Goal: Task Accomplishment & Management: Complete application form

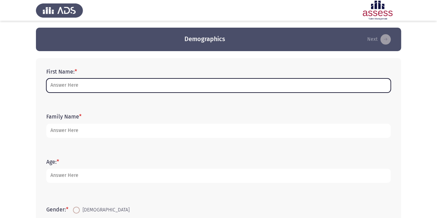
click at [165, 83] on input "First Name: *" at bounding box center [218, 85] width 345 height 14
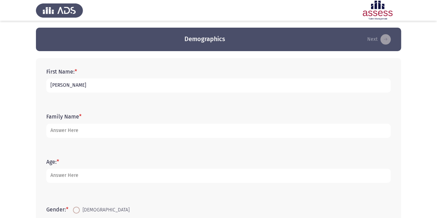
type input "Sally"
type input "Girges"
type input "39"
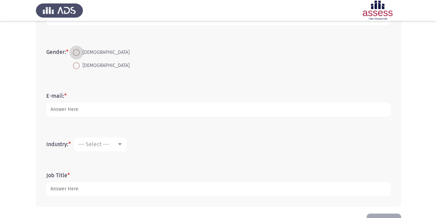
scroll to position [161, 0]
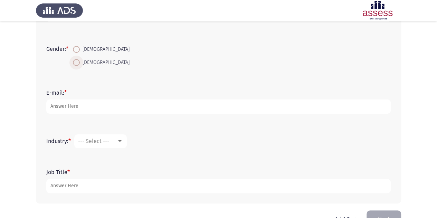
click at [78, 62] on span at bounding box center [76, 62] width 7 height 7
click at [78, 62] on input "Female" at bounding box center [76, 62] width 7 height 7
radio input "true"
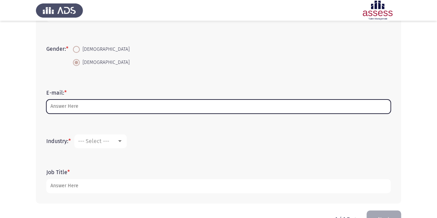
click at [76, 101] on input "E-mail: *" at bounding box center [218, 107] width 345 height 14
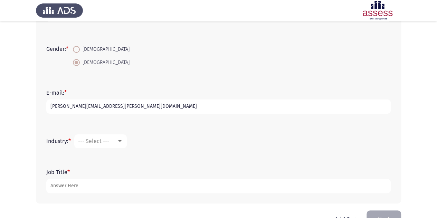
type input "[PERSON_NAME][EMAIL_ADDRESS][DOMAIN_NAME]"
click at [93, 144] on mat-select "--- Select ---" at bounding box center [100, 141] width 53 height 14
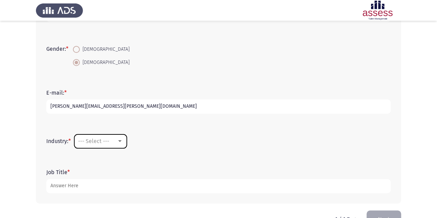
click at [93, 144] on mat-select "--- Select ---" at bounding box center [100, 141] width 53 height 14
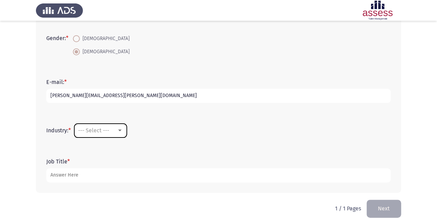
scroll to position [172, 0]
click at [122, 131] on div at bounding box center [120, 131] width 6 height 6
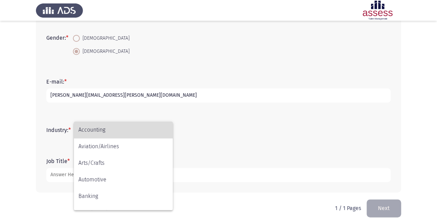
click at [122, 131] on span "Accounting" at bounding box center [123, 130] width 90 height 17
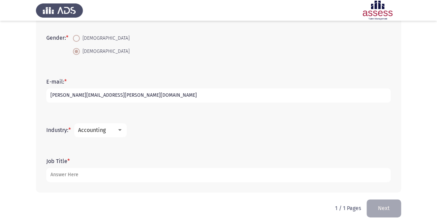
click at [122, 131] on div at bounding box center [120, 131] width 6 height 6
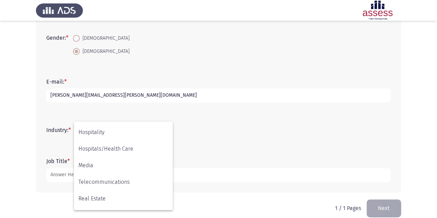
scroll to position [227, 0]
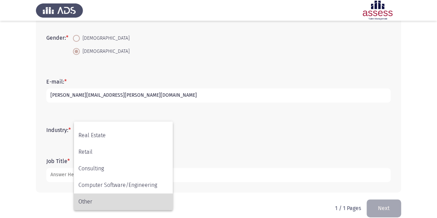
click at [122, 201] on span "Other" at bounding box center [123, 202] width 90 height 17
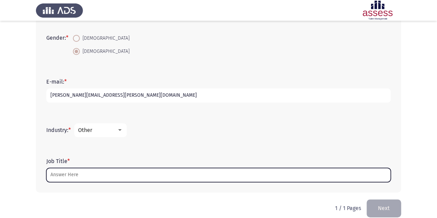
click at [66, 177] on input "Job Title *" at bounding box center [218, 175] width 345 height 14
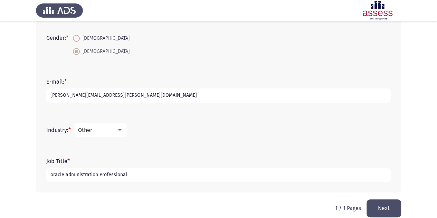
type input "oracle administration Professional"
click at [377, 212] on button "Next" at bounding box center [384, 208] width 35 height 18
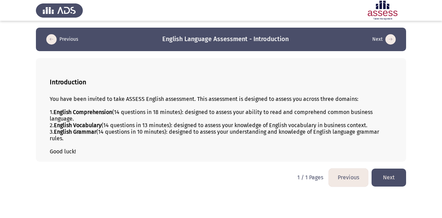
click at [389, 179] on button "Next" at bounding box center [389, 178] width 35 height 18
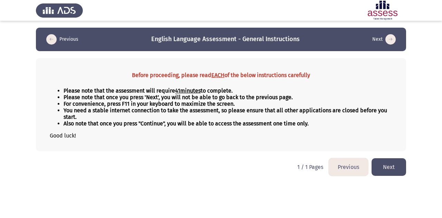
click at [395, 168] on button "Next" at bounding box center [389, 167] width 35 height 18
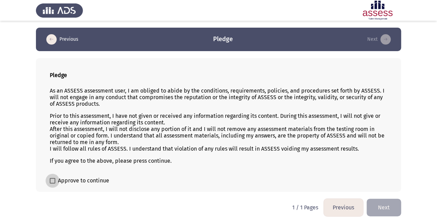
click at [89, 178] on span "Approve to continue" at bounding box center [83, 181] width 51 height 8
click at [53, 184] on input "Approve to continue" at bounding box center [52, 184] width 0 height 0
checkbox input "true"
click at [387, 206] on button "Next" at bounding box center [384, 208] width 35 height 18
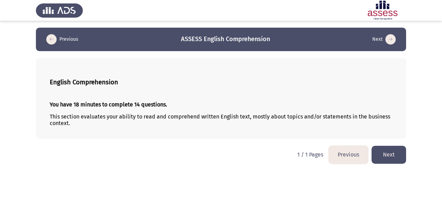
click at [396, 152] on button "Next" at bounding box center [389, 155] width 35 height 18
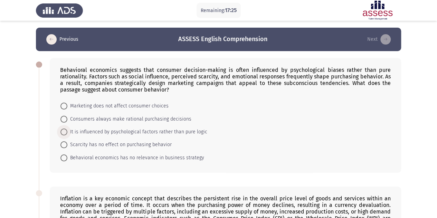
click at [197, 132] on span "It is influenced by psychological factors rather than pure logic" at bounding box center [137, 132] width 140 height 8
click at [67, 132] on input "It is influenced by psychological factors rather than pure logic" at bounding box center [63, 132] width 7 height 7
radio input "true"
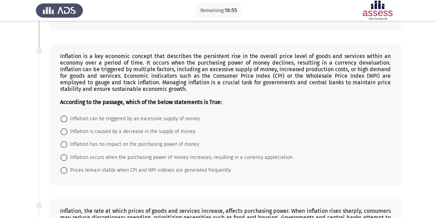
scroll to position [144, 0]
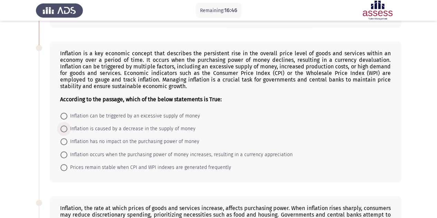
click at [123, 126] on span "Inflation is caused by a decrease in the supply of money" at bounding box center [131, 129] width 128 height 8
click at [67, 126] on input "Inflation is caused by a decrease in the supply of money" at bounding box center [63, 128] width 7 height 7
radio input "true"
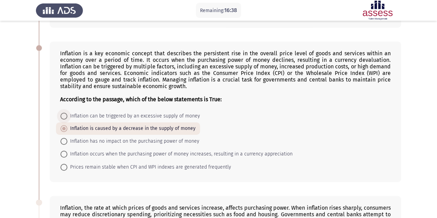
click at [156, 115] on span "Inflation can be triggered by an excessive supply of money" at bounding box center [133, 116] width 133 height 8
click at [67, 115] on input "Inflation can be triggered by an excessive supply of money" at bounding box center [63, 116] width 7 height 7
radio input "true"
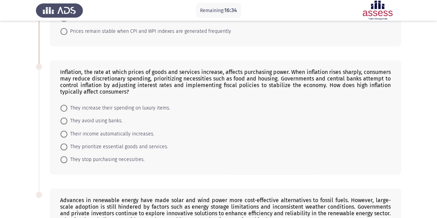
scroll to position [281, 0]
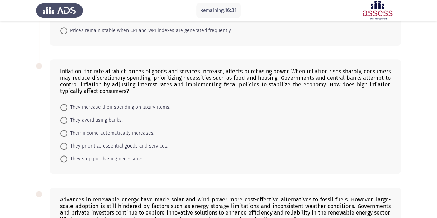
click at [127, 144] on span "They prioritize essential goods and services." at bounding box center [117, 146] width 101 height 8
click at [67, 144] on input "They prioritize essential goods and services." at bounding box center [63, 146] width 7 height 7
radio input "true"
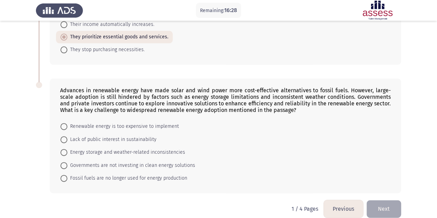
scroll to position [395, 0]
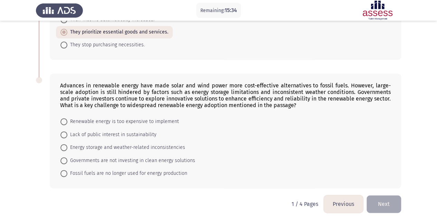
click at [147, 144] on span "Energy storage and weather-related inconsistencies" at bounding box center [126, 147] width 118 height 8
click at [67, 144] on input "Energy storage and weather-related inconsistencies" at bounding box center [63, 147] width 7 height 7
radio input "true"
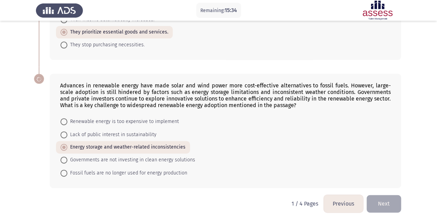
scroll to position [394, 0]
click at [386, 200] on button "Next" at bounding box center [384, 204] width 35 height 18
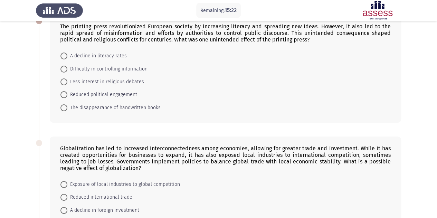
scroll to position [0, 0]
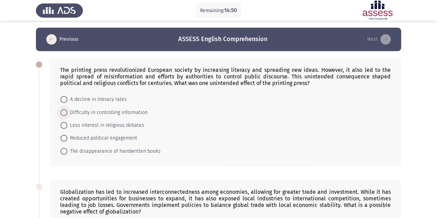
click at [120, 112] on span "Difficulty in controlling information" at bounding box center [107, 113] width 80 height 8
click at [67, 112] on input "Difficulty in controlling information" at bounding box center [63, 112] width 7 height 7
radio input "true"
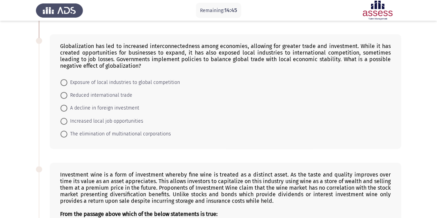
scroll to position [149, 0]
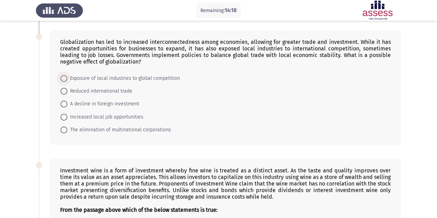
click at [158, 76] on span "Exposure of local industries to global competition" at bounding box center [123, 78] width 113 height 8
click at [67, 76] on input "Exposure of local industries to global competition" at bounding box center [63, 78] width 7 height 7
radio input "true"
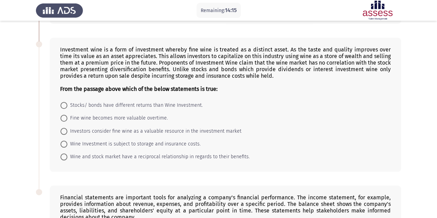
scroll to position [267, 0]
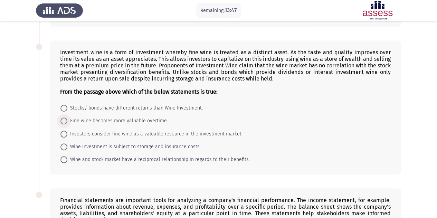
click at [124, 121] on span "Fine wine becomes more valuable overtime." at bounding box center [117, 121] width 101 height 8
click at [67, 121] on input "Fine wine becomes more valuable overtime." at bounding box center [63, 121] width 7 height 7
radio input "true"
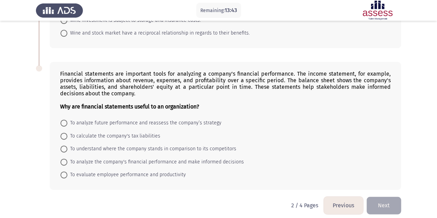
scroll to position [395, 0]
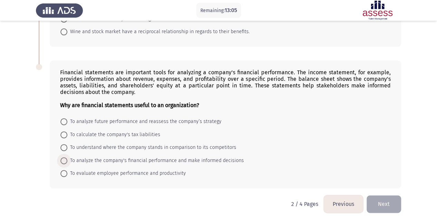
click at [113, 159] on span "To analyze the company's financial performance and make informed decisions" at bounding box center [155, 161] width 177 height 8
click at [67, 159] on input "To analyze the company's financial performance and make informed decisions" at bounding box center [63, 160] width 7 height 7
radio input "true"
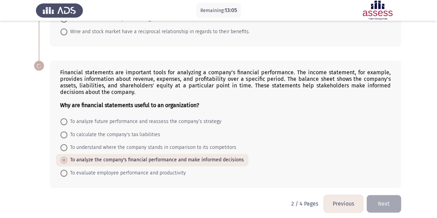
scroll to position [394, 0]
click at [387, 198] on button "Next" at bounding box center [384, 204] width 35 height 18
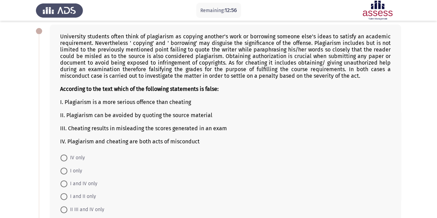
scroll to position [32, 0]
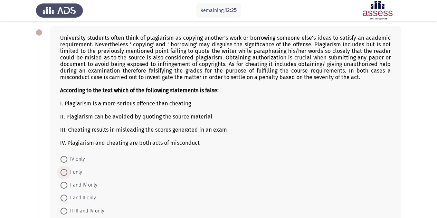
click at [75, 172] on span "I only" at bounding box center [74, 172] width 15 height 8
click at [67, 172] on input "I only" at bounding box center [63, 172] width 7 height 7
radio input "true"
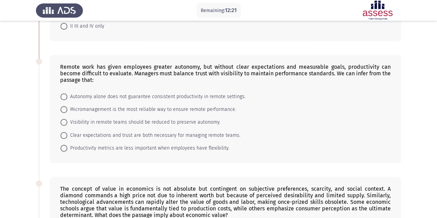
scroll to position [215, 0]
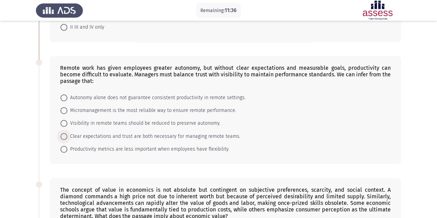
click at [106, 132] on span "Clear expectations and trust are both necessary for managing remote teams." at bounding box center [153, 136] width 173 height 8
click at [67, 133] on input "Clear expectations and trust are both necessary for managing remote teams." at bounding box center [63, 136] width 7 height 7
radio input "true"
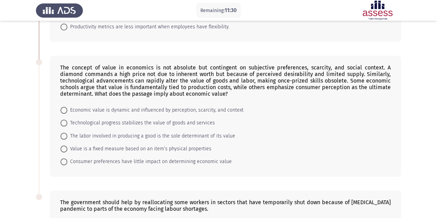
scroll to position [336, 0]
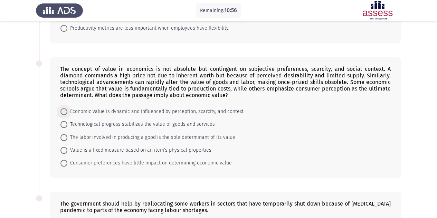
click at [142, 107] on span "Economic value is dynamic and influenced by perception, scarcity, and context" at bounding box center [155, 111] width 176 height 8
click at [67, 108] on input "Economic value is dynamic and influenced by perception, scarcity, and context" at bounding box center [63, 111] width 7 height 7
radio input "true"
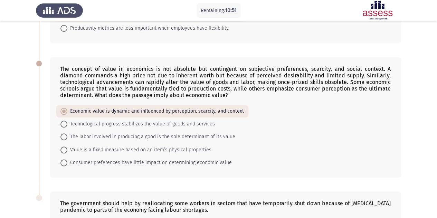
drag, startPoint x: 421, startPoint y: 167, endPoint x: 439, endPoint y: 216, distance: 51.5
click at [437, 216] on html "Remaining: 10:51 Previous ASSESS English Comprehension Next University students…" at bounding box center [218, 13] width 437 height 698
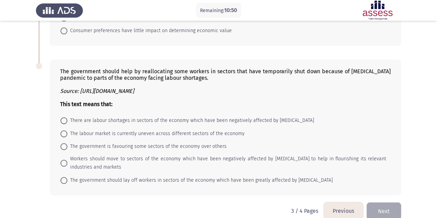
scroll to position [473, 0]
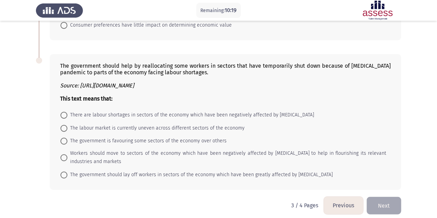
click at [184, 124] on span "The labour market is currently uneven across different sectors of the economy" at bounding box center [155, 128] width 177 height 8
click at [67, 125] on input "The labour market is currently uneven across different sectors of the economy" at bounding box center [63, 128] width 7 height 7
radio input "true"
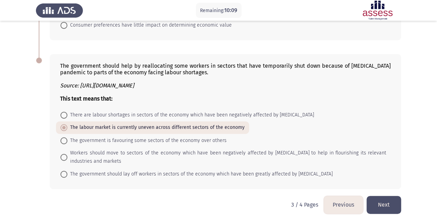
click at [384, 200] on button "Next" at bounding box center [384, 205] width 35 height 18
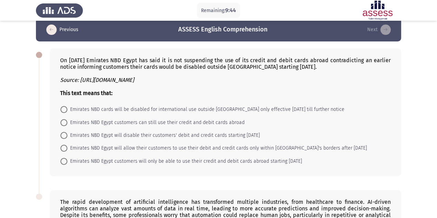
scroll to position [4, 0]
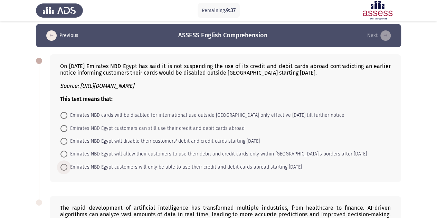
click at [284, 165] on span "Emirates NBD Egypt customers will only be able to use their credit and debit ca…" at bounding box center [184, 167] width 235 height 8
click at [67, 165] on input "Emirates NBD Egypt customers will only be able to use their credit and debit ca…" at bounding box center [63, 167] width 7 height 7
radio input "true"
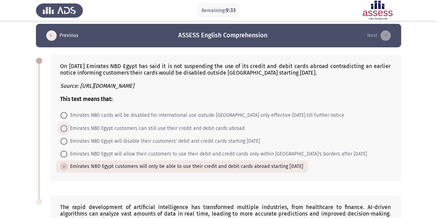
click at [228, 130] on span "Emirates NBD Egypt customers can still use their credit and debit cards abroad" at bounding box center [155, 128] width 177 height 8
click at [67, 130] on input "Emirates NBD Egypt customers can still use their credit and debit cards abroad" at bounding box center [63, 128] width 7 height 7
radio input "true"
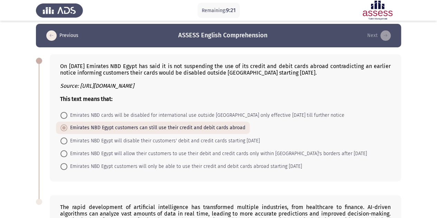
click at [437, 186] on app-assessment-container "Remaining: 9:21 Previous ASSESS English Comprehension Next On 20th of July Emir…" at bounding box center [218, 170] width 437 height 293
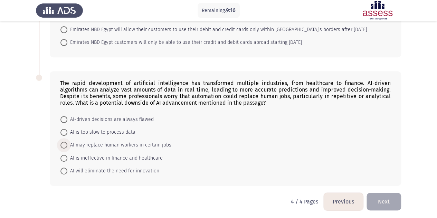
click at [113, 144] on span "AI may replace human workers in certain jobs" at bounding box center [119, 145] width 104 height 8
click at [67, 144] on input "AI may replace human workers in certain jobs" at bounding box center [63, 145] width 7 height 7
radio input "true"
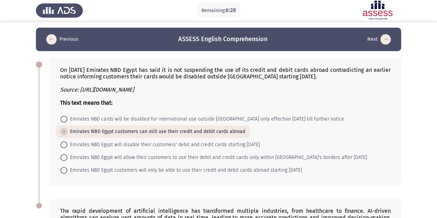
scroll to position [128, 0]
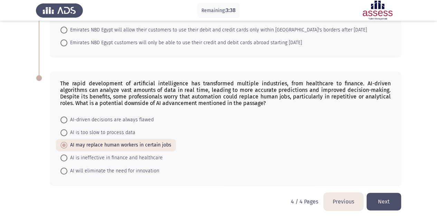
click at [386, 197] on button "Next" at bounding box center [384, 202] width 35 height 18
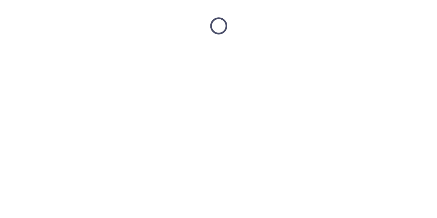
scroll to position [0, 0]
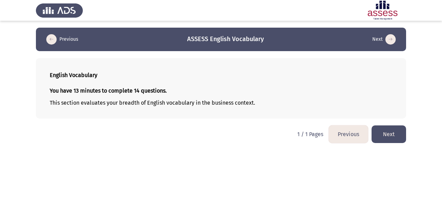
click at [388, 135] on button "Next" at bounding box center [389, 134] width 35 height 18
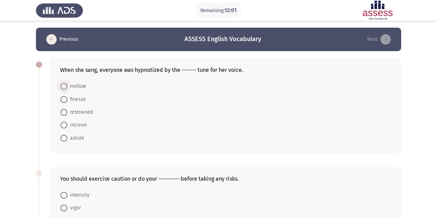
click at [77, 88] on span "mellow" at bounding box center [76, 86] width 19 height 8
click at [67, 88] on input "mellow" at bounding box center [63, 86] width 7 height 7
radio input "true"
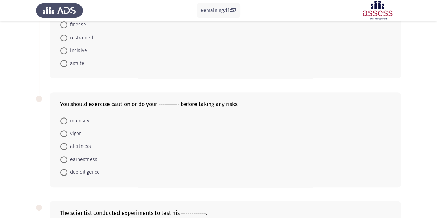
scroll to position [83, 0]
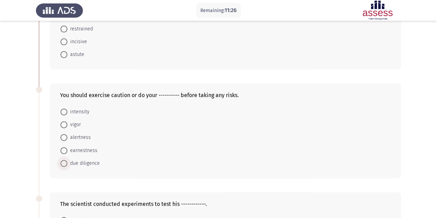
click at [87, 162] on span "due diligence" at bounding box center [83, 163] width 32 height 8
click at [67, 162] on input "due diligence" at bounding box center [63, 163] width 7 height 7
radio input "true"
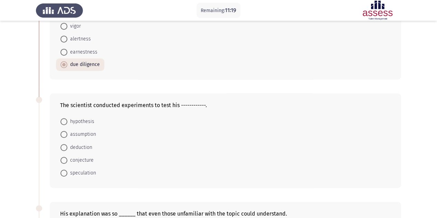
scroll to position [194, 0]
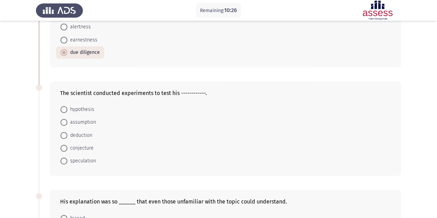
click at [68, 110] on span "hypothesis" at bounding box center [80, 109] width 27 height 8
click at [67, 110] on input "hypothesis" at bounding box center [63, 109] width 7 height 7
radio input "true"
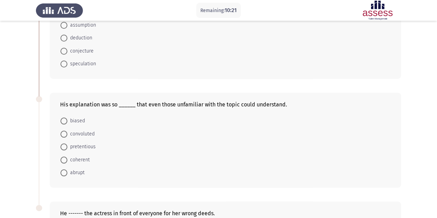
scroll to position [304, 0]
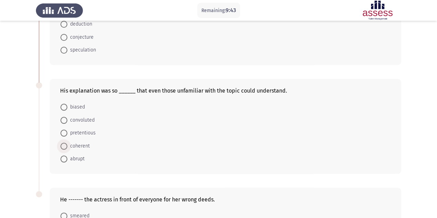
click at [67, 146] on span at bounding box center [63, 146] width 7 height 7
click at [67, 146] on input "coherent" at bounding box center [63, 146] width 7 height 7
radio input "true"
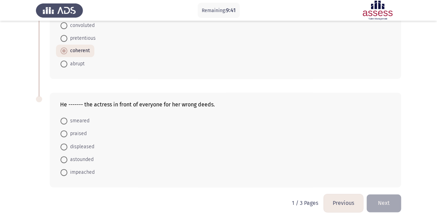
scroll to position [399, 0]
click at [75, 119] on span "smeared" at bounding box center [78, 120] width 22 height 8
click at [67, 119] on input "smeared" at bounding box center [63, 120] width 7 height 7
radio input "true"
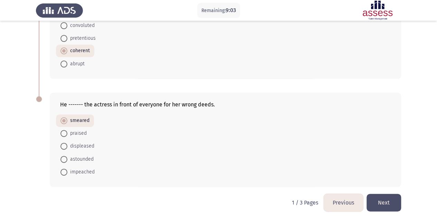
click at [382, 200] on button "Next" at bounding box center [384, 203] width 35 height 18
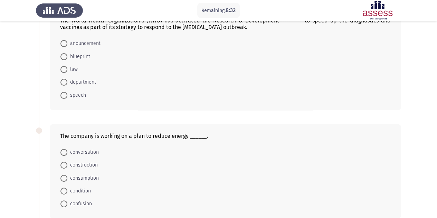
scroll to position [48, 0]
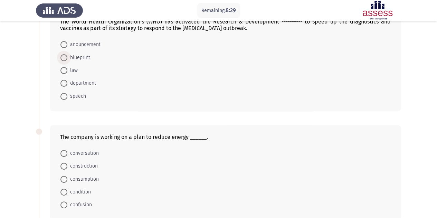
click at [73, 57] on span "blueprint" at bounding box center [78, 58] width 23 height 8
click at [67, 57] on input "blueprint" at bounding box center [63, 57] width 7 height 7
radio input "true"
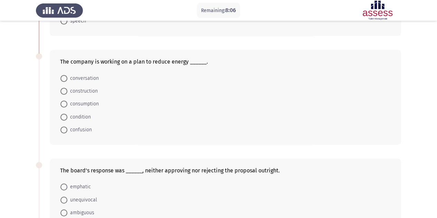
scroll to position [123, 0]
click at [86, 101] on span "consumption" at bounding box center [82, 104] width 31 height 8
click at [67, 101] on input "consumption" at bounding box center [63, 104] width 7 height 7
radio input "true"
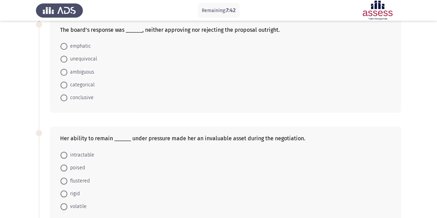
scroll to position [262, 0]
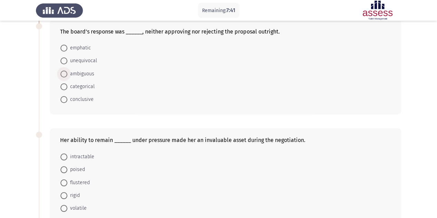
click at [82, 72] on span "ambiguous" at bounding box center [80, 74] width 27 height 8
click at [67, 72] on input "ambiguous" at bounding box center [63, 74] width 7 height 7
radio input "true"
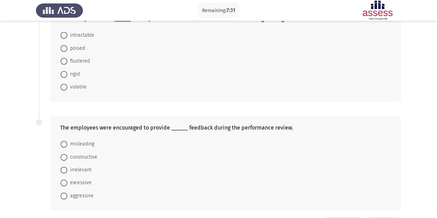
scroll to position [380, 0]
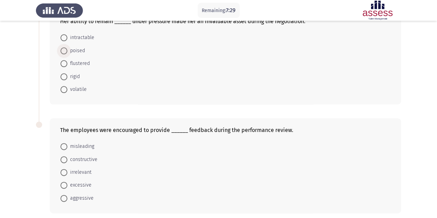
click at [79, 48] on span "poised" at bounding box center [76, 51] width 18 height 8
click at [67, 48] on input "poised" at bounding box center [63, 50] width 7 height 7
radio input "true"
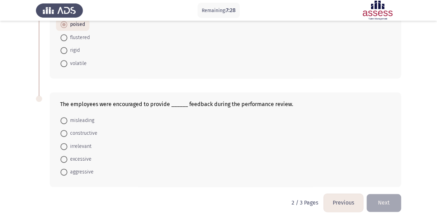
scroll to position [405, 0]
click at [82, 130] on span "constructive" at bounding box center [82, 134] width 30 height 8
click at [67, 130] on input "constructive" at bounding box center [63, 133] width 7 height 7
radio input "true"
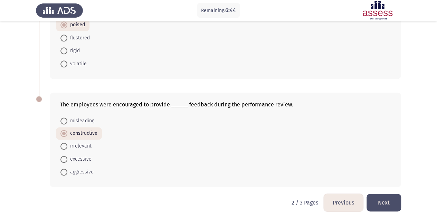
click at [386, 201] on button "Next" at bounding box center [384, 203] width 35 height 18
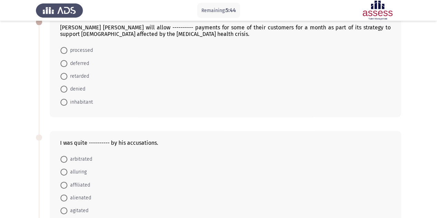
scroll to position [46, 0]
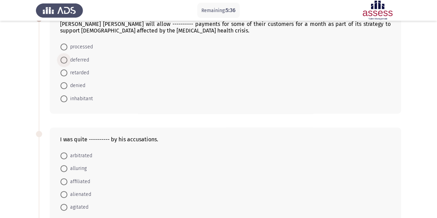
click at [64, 63] on span at bounding box center [63, 60] width 7 height 7
click at [64, 63] on input "deferred" at bounding box center [63, 60] width 7 height 7
radio input "true"
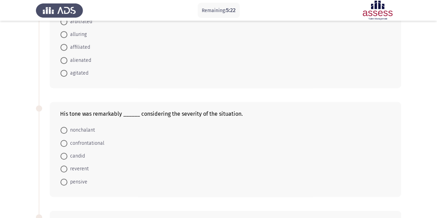
scroll to position [179, 0]
click at [80, 130] on span "nonchalant" at bounding box center [81, 130] width 28 height 8
click at [67, 130] on input "nonchalant" at bounding box center [63, 130] width 7 height 7
radio input "true"
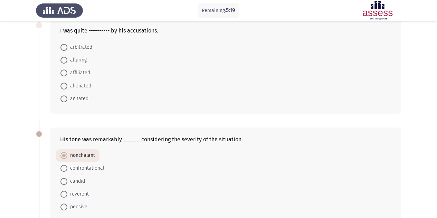
scroll to position [150, 0]
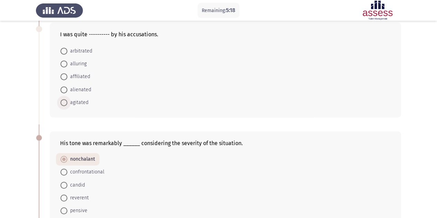
click at [77, 101] on span "agitated" at bounding box center [77, 102] width 21 height 8
click at [67, 101] on input "agitated" at bounding box center [63, 102] width 7 height 7
radio input "true"
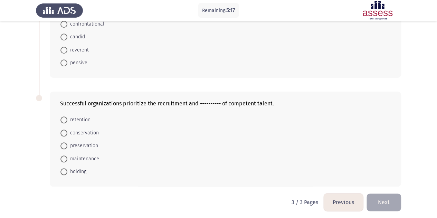
scroll to position [298, 0]
click at [79, 117] on span "retention" at bounding box center [78, 120] width 23 height 8
click at [67, 117] on input "retention" at bounding box center [63, 119] width 7 height 7
radio input "true"
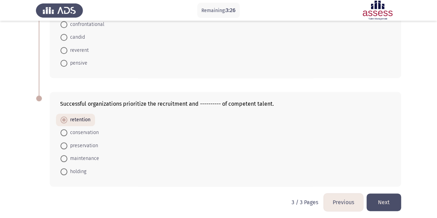
click at [384, 198] on button "Next" at bounding box center [384, 203] width 35 height 18
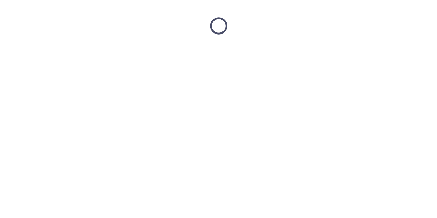
scroll to position [0, 0]
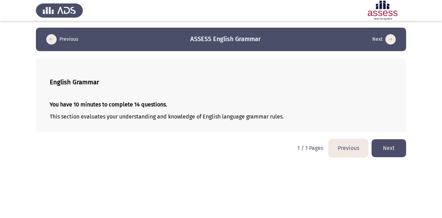
click at [391, 146] on button "Next" at bounding box center [389, 148] width 35 height 18
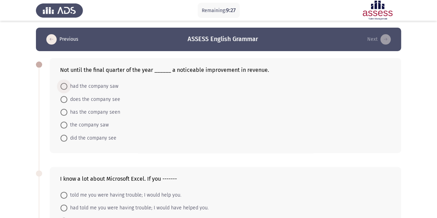
click at [93, 85] on span "had the company saw" at bounding box center [92, 86] width 51 height 8
click at [67, 85] on input "had the company saw" at bounding box center [63, 86] width 7 height 7
radio input "true"
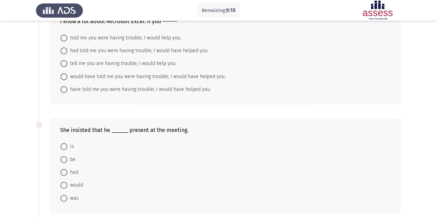
scroll to position [157, 0]
click at [64, 158] on span at bounding box center [63, 160] width 7 height 7
click at [64, 158] on input "be" at bounding box center [63, 160] width 7 height 7
radio input "true"
click at [101, 54] on span "had told me you were having trouble; I would have helped you." at bounding box center [137, 51] width 141 height 8
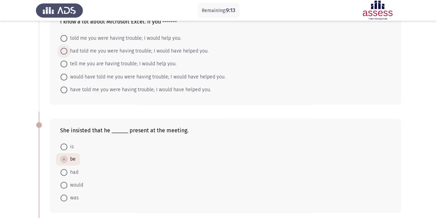
click at [67, 54] on input "had told me you were having trouble; I would have helped you." at bounding box center [63, 51] width 7 height 7
radio input "true"
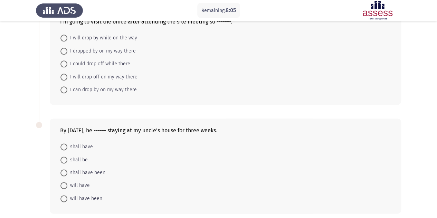
scroll to position [376, 0]
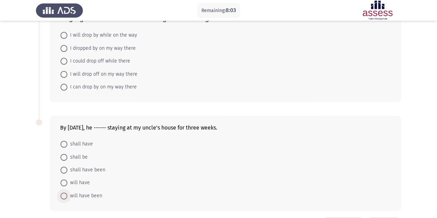
click at [95, 192] on span "will have been" at bounding box center [84, 196] width 35 height 8
click at [67, 193] on input "will have been" at bounding box center [63, 196] width 7 height 7
radio input "true"
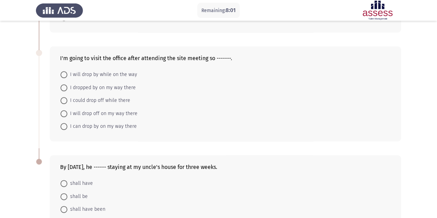
scroll to position [336, 0]
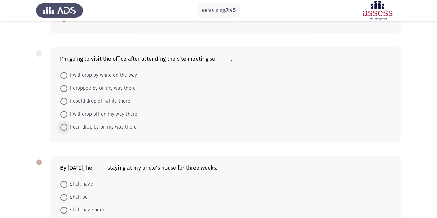
click at [100, 123] on span "I can drop by on my way there" at bounding box center [101, 127] width 69 height 8
click at [67, 124] on input "I can drop by on my way there" at bounding box center [63, 127] width 7 height 7
radio input "true"
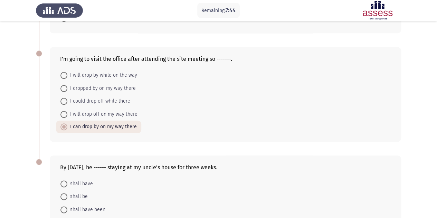
scroll to position [399, 0]
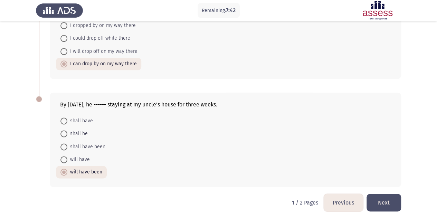
click at [387, 199] on button "Next" at bounding box center [384, 203] width 35 height 18
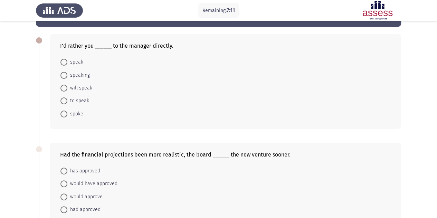
scroll to position [24, 0]
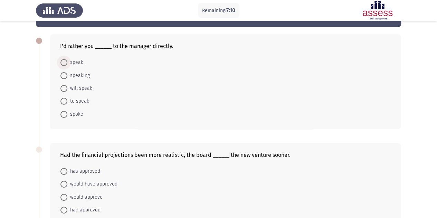
click at [78, 60] on span "speak" at bounding box center [75, 62] width 16 height 8
click at [67, 60] on input "speak" at bounding box center [63, 62] width 7 height 7
radio input "true"
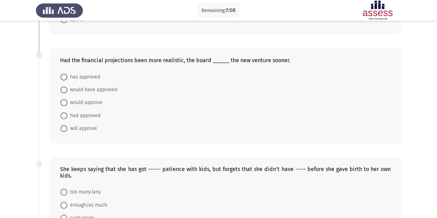
scroll to position [119, 0]
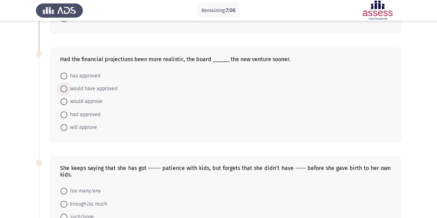
click at [85, 86] on span "would have approved" at bounding box center [92, 89] width 50 height 8
click at [67, 86] on input "would have approved" at bounding box center [63, 88] width 7 height 7
radio input "true"
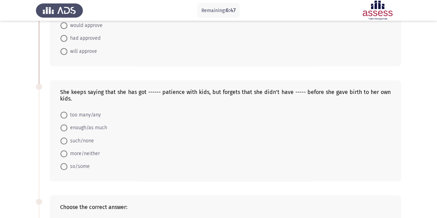
scroll to position [195, 0]
click at [91, 125] on span "enough/as much" at bounding box center [87, 127] width 40 height 8
click at [67, 125] on input "enough/as much" at bounding box center [63, 127] width 7 height 7
radio input "true"
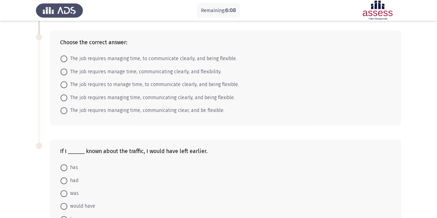
scroll to position [360, 0]
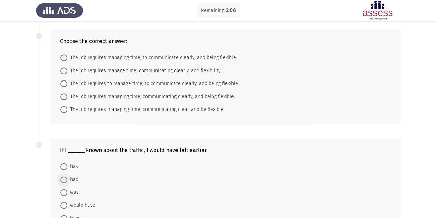
click at [74, 177] on span "had" at bounding box center [72, 180] width 11 height 8
click at [67, 177] on input "had" at bounding box center [63, 179] width 7 height 7
radio input "true"
click at [119, 69] on span "The job requires manage time, communicating clearly, and flexibility." at bounding box center [144, 71] width 154 height 8
click at [67, 69] on input "The job requires manage time, communicating clearly, and flexibility." at bounding box center [63, 70] width 7 height 7
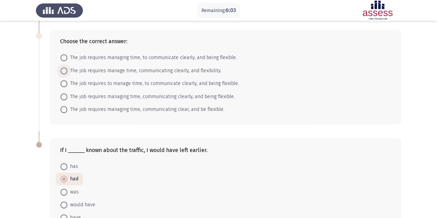
radio input "true"
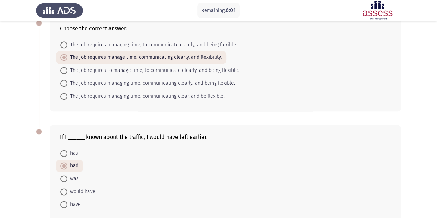
scroll to position [372, 0]
click at [126, 42] on span "The job requires managing time, to communicate clearly, and being flexible." at bounding box center [152, 46] width 170 height 8
click at [67, 43] on input "The job requires managing time, to communicate clearly, and being flexible." at bounding box center [63, 46] width 7 height 7
radio input "true"
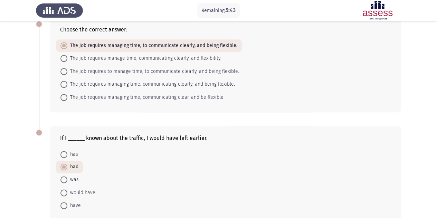
scroll to position [405, 0]
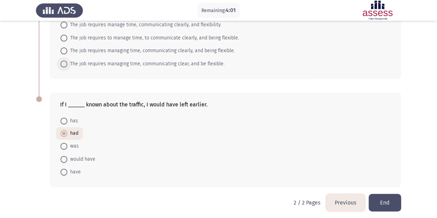
click at [162, 60] on span "The job requires managing time, communicating clear, and be flexible." at bounding box center [145, 64] width 157 height 8
click at [67, 60] on input "The job requires managing time, communicating clear, and be flexible." at bounding box center [63, 63] width 7 height 7
radio input "true"
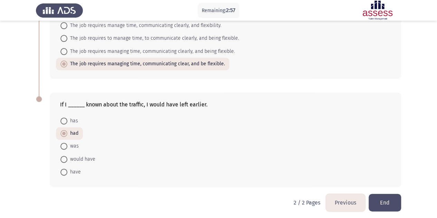
click at [387, 199] on button "End" at bounding box center [385, 203] width 32 height 18
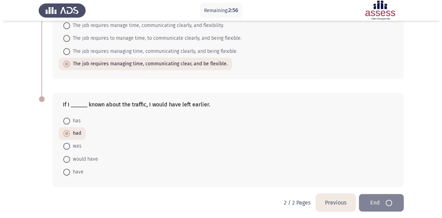
scroll to position [0, 0]
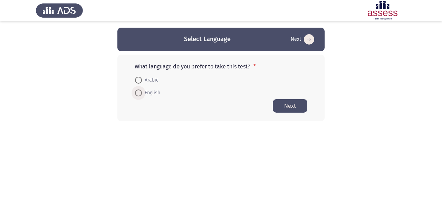
click at [147, 94] on span "English" at bounding box center [151, 93] width 18 height 8
click at [142, 94] on input "English" at bounding box center [138, 93] width 7 height 7
radio input "true"
click at [145, 79] on span "Arabic" at bounding box center [150, 80] width 17 height 8
click at [142, 79] on input "Arabic" at bounding box center [138, 80] width 7 height 7
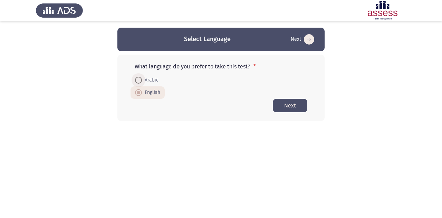
radio input "true"
click at [294, 107] on button "Next" at bounding box center [290, 105] width 35 height 13
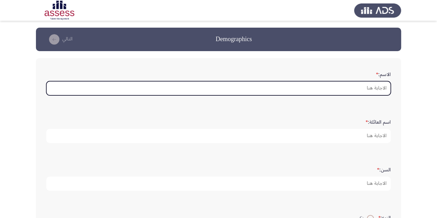
click at [373, 85] on input "الاسم: *" at bounding box center [218, 88] width 345 height 14
type input "s"
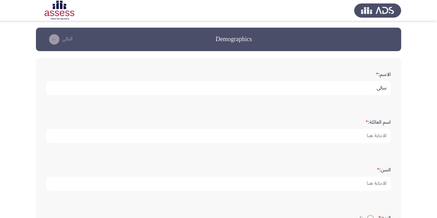
type input "سالى"
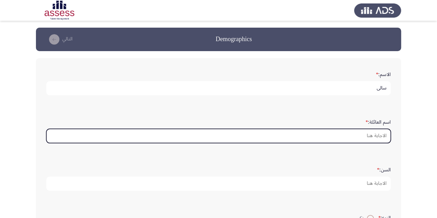
click at [358, 134] on input "اسم العائلة: *" at bounding box center [218, 136] width 345 height 14
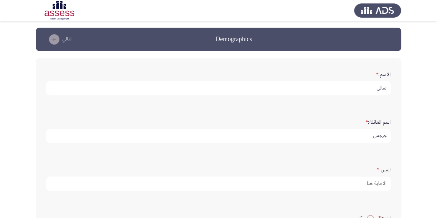
type input "جرجس"
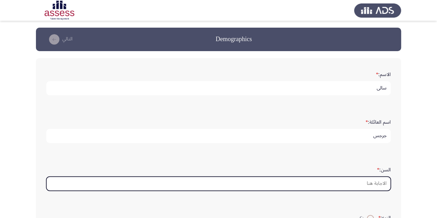
click at [351, 181] on input "السن: *" at bounding box center [218, 184] width 345 height 14
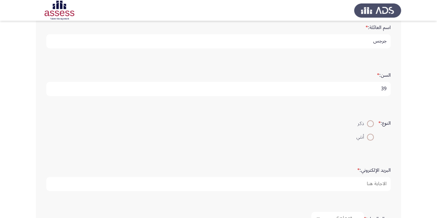
scroll to position [97, 0]
type input "39"
click at [368, 137] on span at bounding box center [370, 135] width 7 height 7
click at [368, 137] on input "أنثي" at bounding box center [370, 135] width 7 height 7
radio input "true"
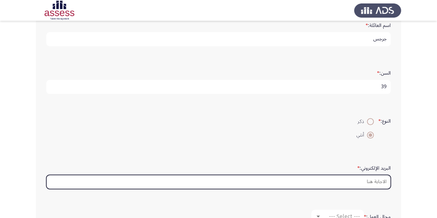
click at [381, 177] on input "البريد الإلكتروني: *" at bounding box center [218, 182] width 345 height 14
type input "س"
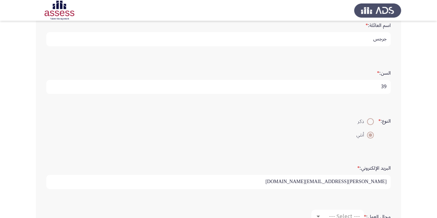
type input "[PERSON_NAME][EMAIL_ADDRESS][DOMAIN_NAME]"
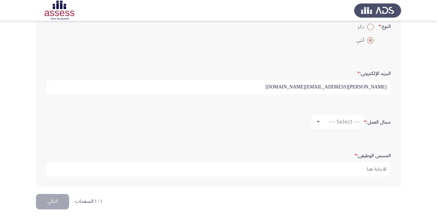
scroll to position [193, 0]
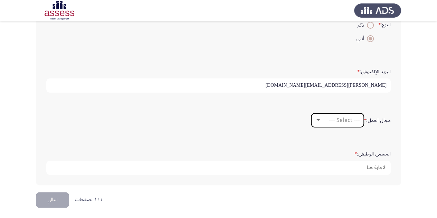
click at [325, 120] on div "--- Select ---" at bounding box center [340, 120] width 39 height 7
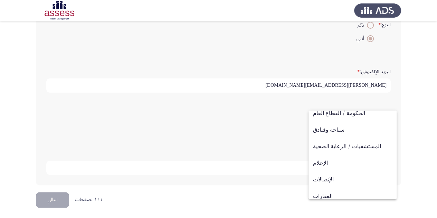
scroll to position [227, 0]
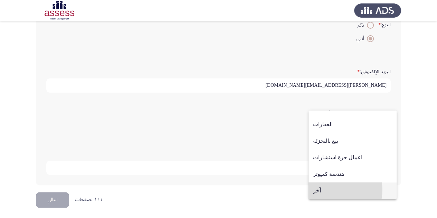
click at [334, 190] on span "آخر" at bounding box center [352, 190] width 79 height 17
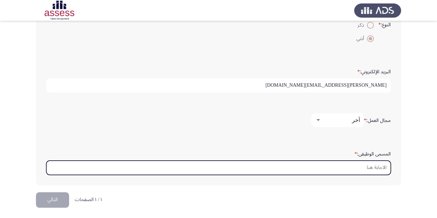
click at [341, 165] on input "المسمى الوظيفى: *" at bounding box center [218, 168] width 345 height 14
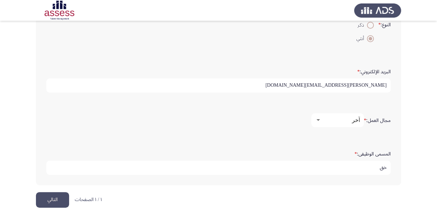
type input "خ"
type input "Oracle administration professional"
click at [57, 198] on button "التالي" at bounding box center [52, 200] width 33 height 16
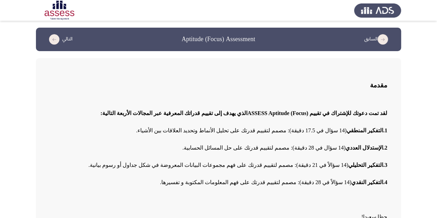
scroll to position [47, 0]
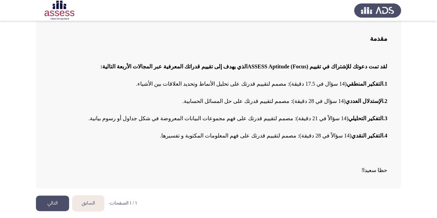
click at [52, 204] on button "التالي" at bounding box center [52, 204] width 33 height 16
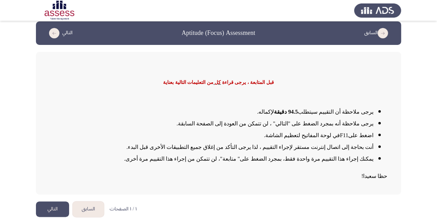
scroll to position [12, 0]
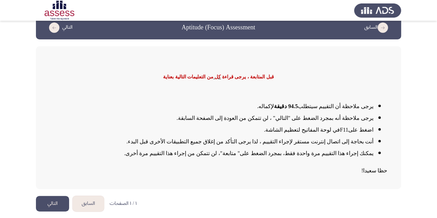
click at [55, 203] on button "التالي" at bounding box center [52, 204] width 33 height 16
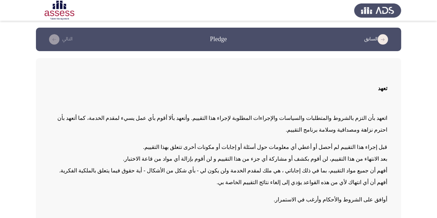
scroll to position [48, 0]
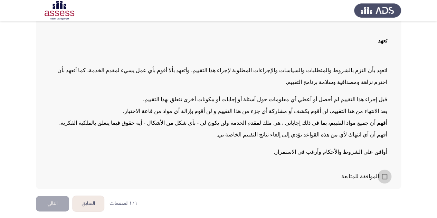
click at [384, 176] on span at bounding box center [385, 177] width 6 height 6
click at [384, 179] on input "الموافقة للمتابعة" at bounding box center [384, 179] width 0 height 0
checkbox input "true"
click at [55, 203] on button "التالي" at bounding box center [52, 204] width 33 height 16
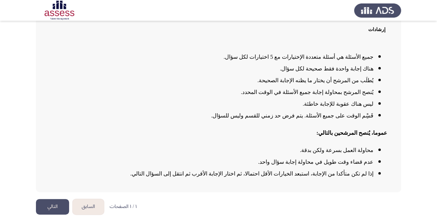
scroll to position [60, 0]
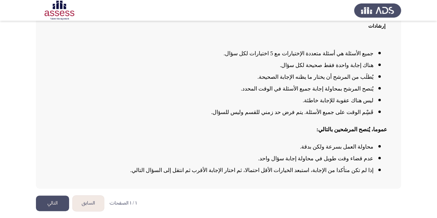
click at [57, 203] on button "التالي" at bounding box center [52, 204] width 33 height 16
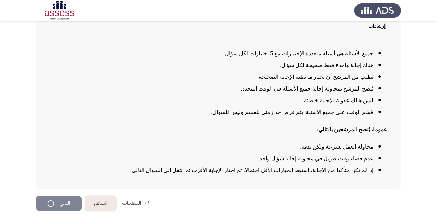
scroll to position [0, 0]
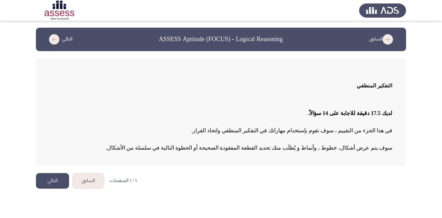
click at [55, 180] on button "التالي" at bounding box center [52, 181] width 33 height 16
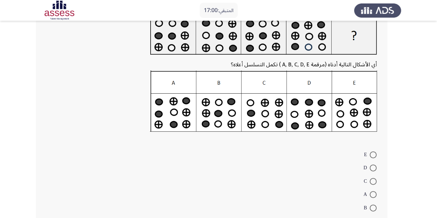
scroll to position [55, 0]
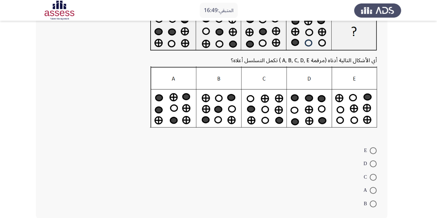
click at [373, 177] on span at bounding box center [373, 177] width 7 height 7
click at [373, 177] on input "C" at bounding box center [373, 177] width 7 height 7
radio input "true"
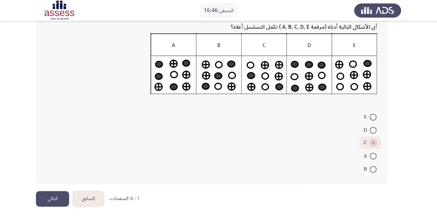
scroll to position [89, 0]
click at [56, 197] on button "التالي" at bounding box center [52, 199] width 33 height 16
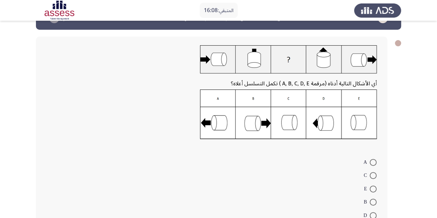
scroll to position [28, 0]
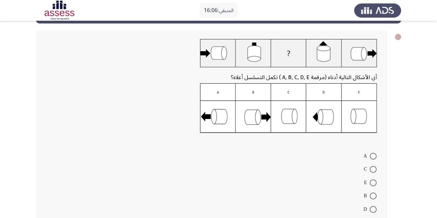
click at [373, 207] on span at bounding box center [373, 209] width 7 height 7
click at [373, 207] on input "D" at bounding box center [373, 209] width 7 height 7
radio input "true"
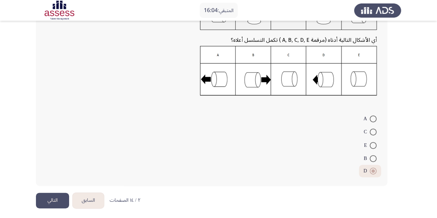
scroll to position [67, 0]
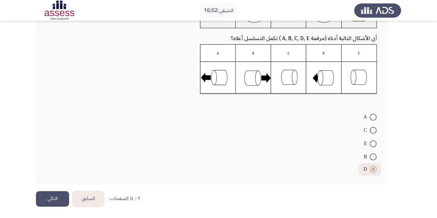
click at [55, 198] on button "التالي" at bounding box center [52, 199] width 33 height 16
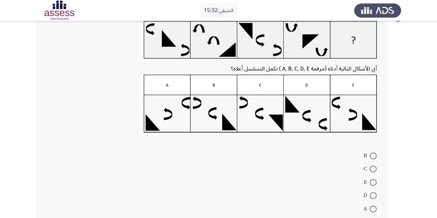
scroll to position [41, 0]
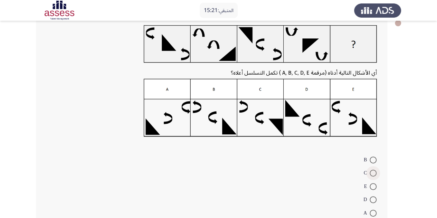
click at [373, 172] on span at bounding box center [373, 173] width 7 height 7
click at [373, 172] on input "C" at bounding box center [373, 173] width 7 height 7
radio input "true"
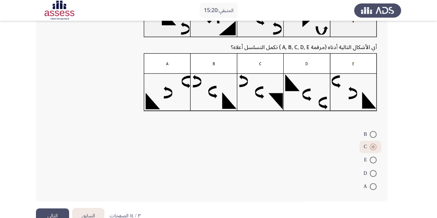
scroll to position [84, 0]
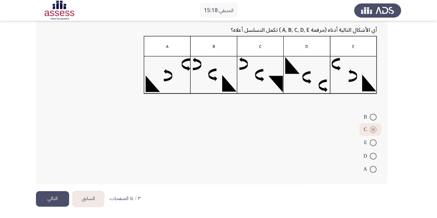
click at [54, 200] on button "التالي" at bounding box center [52, 199] width 33 height 16
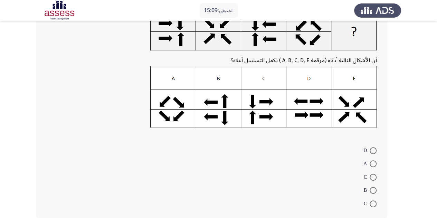
scroll to position [41, 0]
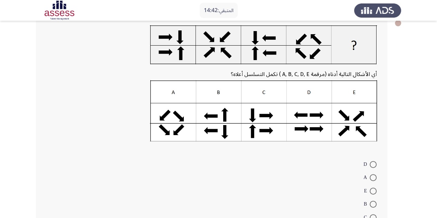
click at [381, 216] on div "أي الأشكال التالية أدناه (مرقمة A, B, C, D, E ) تكمل التسلسل أعلاه؟ D A E B C" at bounding box center [211, 125] width 351 height 216
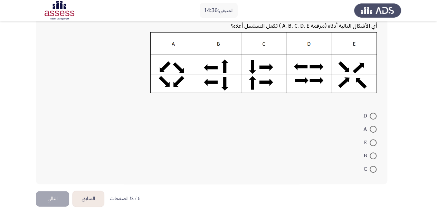
scroll to position [89, 0]
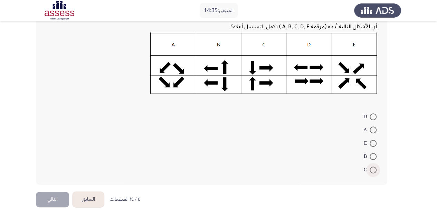
click at [374, 168] on span at bounding box center [373, 170] width 7 height 7
click at [374, 168] on input "C" at bounding box center [373, 170] width 7 height 7
radio input "true"
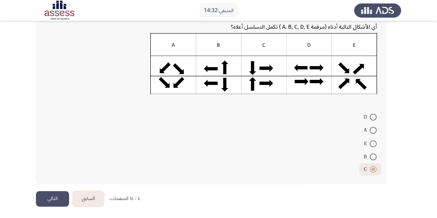
click at [49, 196] on button "التالي" at bounding box center [52, 199] width 33 height 16
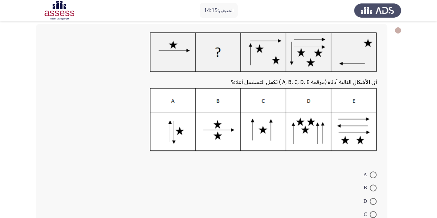
scroll to position [48, 0]
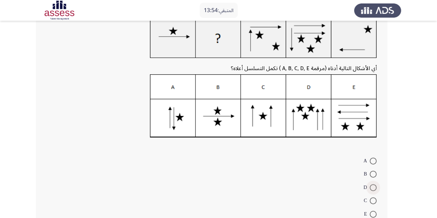
click at [371, 187] on span at bounding box center [373, 187] width 7 height 7
click at [371, 187] on input "D" at bounding box center [373, 187] width 7 height 7
radio input "true"
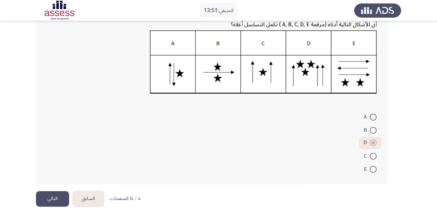
click at [57, 193] on button "التالي" at bounding box center [52, 199] width 33 height 16
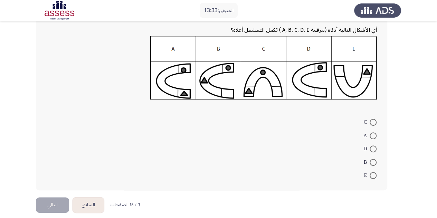
scroll to position [84, 0]
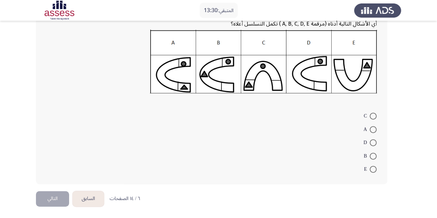
click at [92, 199] on button "السابق" at bounding box center [88, 199] width 31 height 16
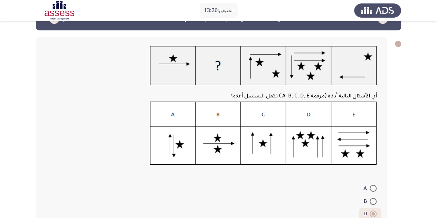
scroll to position [28, 0]
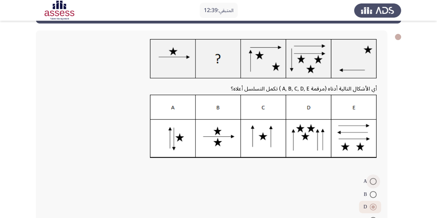
click at [374, 181] on span at bounding box center [373, 181] width 7 height 7
click at [374, 181] on input "A" at bounding box center [373, 181] width 7 height 7
radio input "true"
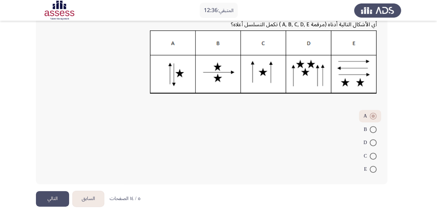
click at [55, 196] on button "التالي" at bounding box center [52, 199] width 33 height 16
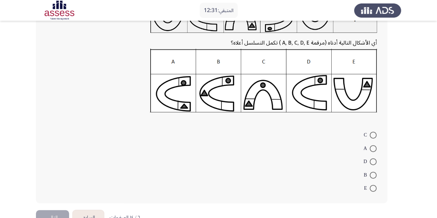
scroll to position [69, 0]
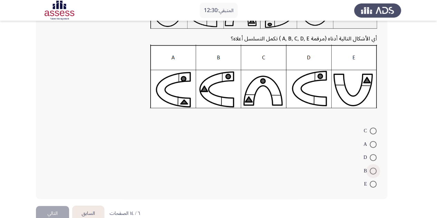
click at [372, 170] on span at bounding box center [373, 171] width 7 height 7
click at [372, 170] on input "B" at bounding box center [373, 171] width 7 height 7
radio input "true"
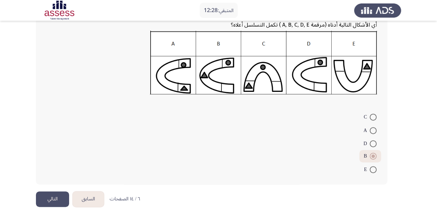
scroll to position [83, 0]
click at [56, 199] on button "التالي" at bounding box center [52, 199] width 33 height 16
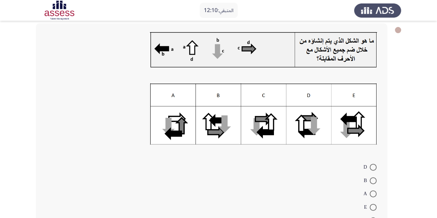
scroll to position [41, 0]
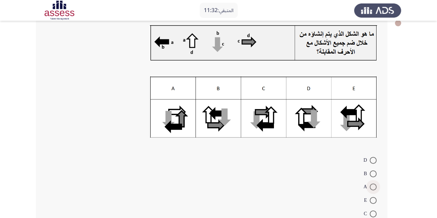
click at [372, 188] on span at bounding box center [373, 187] width 7 height 7
click at [372, 188] on input "A" at bounding box center [373, 187] width 7 height 7
radio input "true"
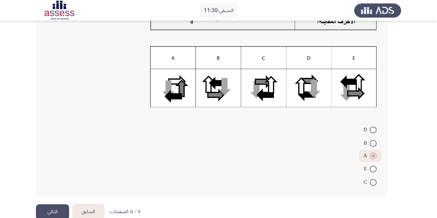
scroll to position [85, 0]
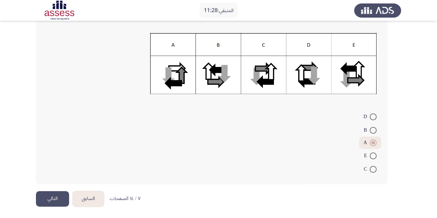
click at [59, 201] on button "التالي" at bounding box center [52, 199] width 33 height 16
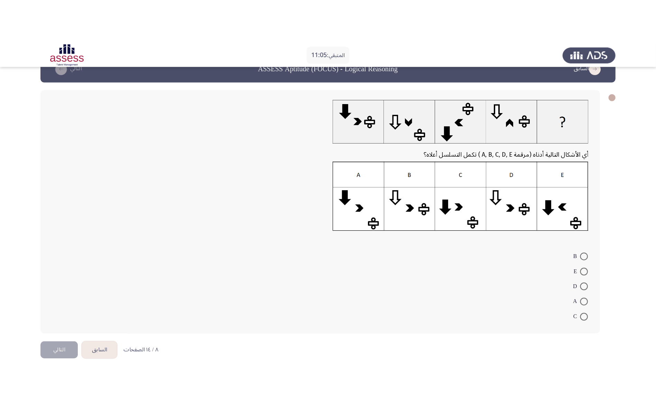
scroll to position [0, 0]
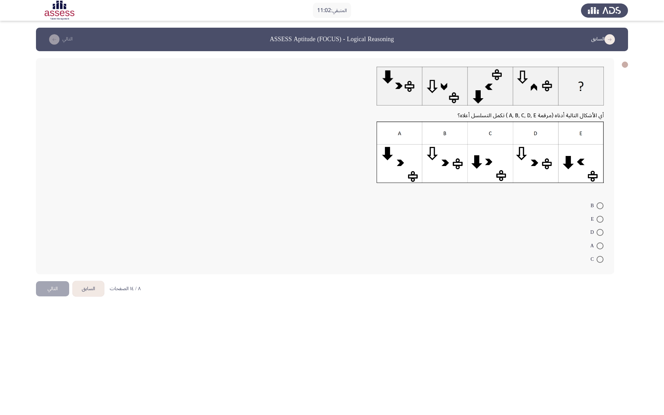
click at [363, 209] on form "B E D A C" at bounding box center [324, 232] width 557 height 67
click at [336, 64] on div "أي الأشكال التالية أدناه (مرقمة A, B, C, D, E ) تكمل التسلسل أعلاه؟ B E D A C" at bounding box center [325, 166] width 578 height 216
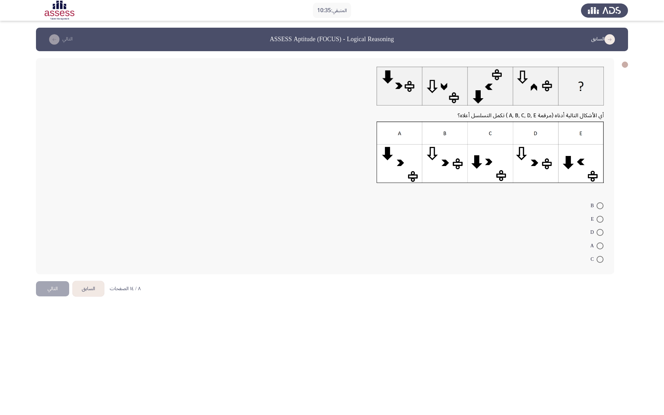
click at [336, 64] on div "أي الأشكال التالية أدناه (مرقمة A, B, C, D, E ) تكمل التسلسل أعلاه؟ B E D A C" at bounding box center [325, 166] width 578 height 216
click at [442, 217] on span at bounding box center [599, 219] width 7 height 7
click at [442, 217] on input "E" at bounding box center [599, 219] width 7 height 7
radio input "true"
click at [57, 218] on button "التالي" at bounding box center [52, 288] width 33 height 16
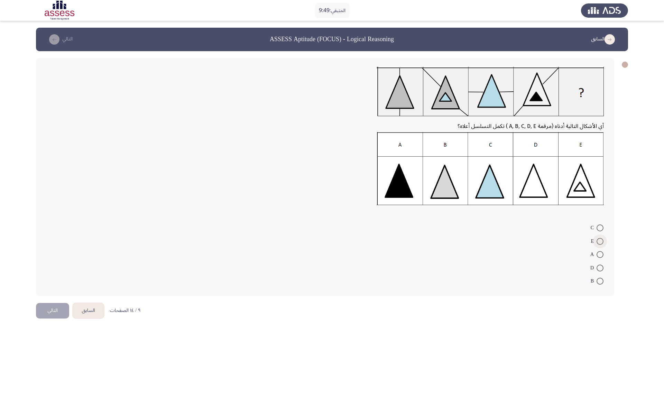
click at [442, 218] on span "E" at bounding box center [593, 241] width 6 height 8
click at [442, 218] on input "E" at bounding box center [599, 241] width 7 height 7
radio input "true"
click at [47, 218] on button "التالي" at bounding box center [52, 310] width 33 height 16
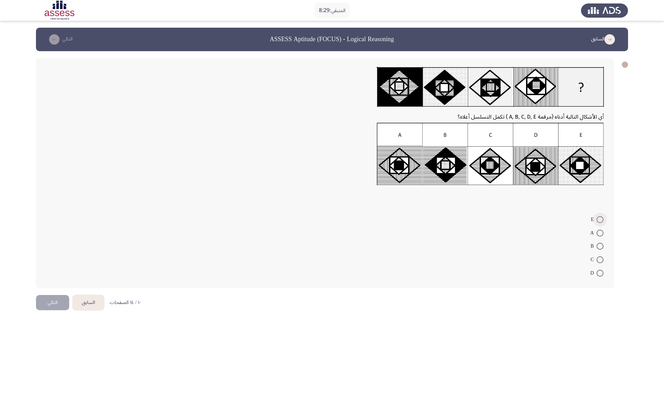
click at [442, 218] on span at bounding box center [599, 219] width 7 height 7
click at [442, 218] on input "E" at bounding box center [599, 219] width 7 height 7
radio input "true"
click at [49, 218] on button "التالي" at bounding box center [52, 302] width 33 height 16
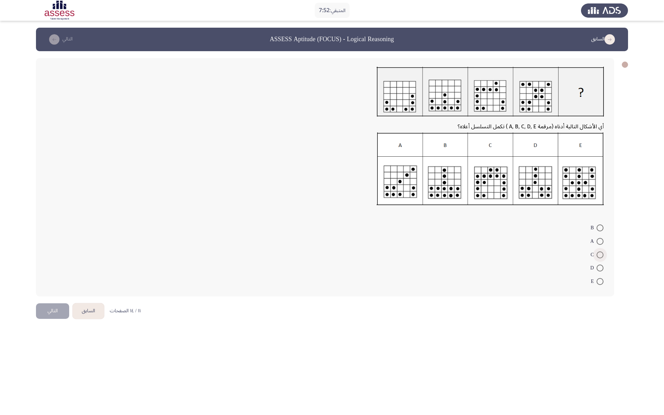
click at [442, 218] on span at bounding box center [599, 254] width 7 height 7
click at [442, 218] on input "C" at bounding box center [599, 254] width 7 height 7
radio input "true"
click at [39, 218] on button "التالي" at bounding box center [52, 310] width 33 height 16
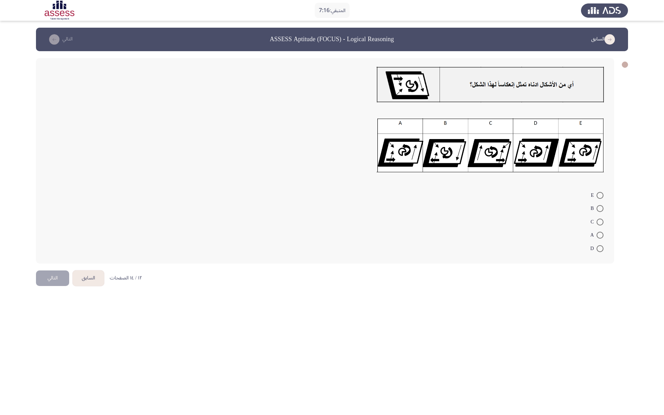
click at [442, 211] on span at bounding box center [599, 208] width 7 height 7
click at [442, 211] on input "B" at bounding box center [599, 208] width 7 height 7
radio input "true"
click at [50, 218] on button "التالي" at bounding box center [52, 277] width 33 height 16
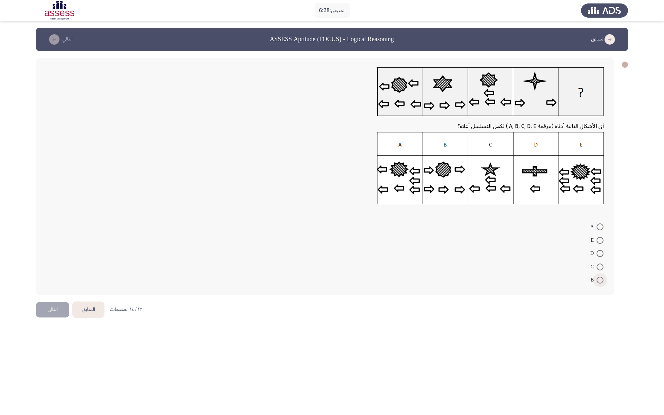
click at [442, 218] on span at bounding box center [599, 279] width 7 height 7
click at [442, 218] on input "B" at bounding box center [599, 279] width 7 height 7
radio input "true"
click at [54, 218] on button "التالي" at bounding box center [52, 309] width 33 height 16
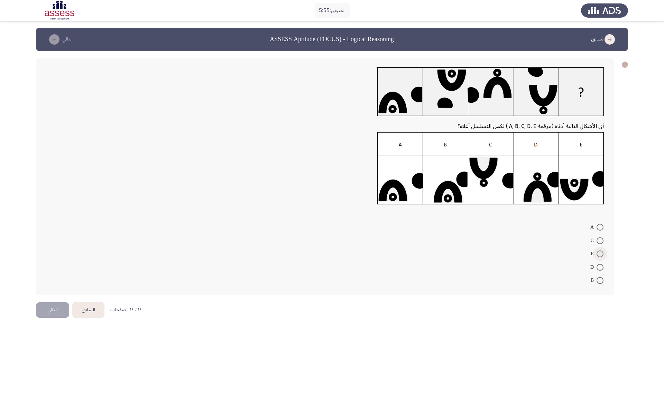
click at [442, 218] on span at bounding box center [599, 253] width 7 height 7
click at [442, 218] on input "E" at bounding box center [599, 253] width 7 height 7
radio input "true"
click at [442, 218] on span at bounding box center [599, 227] width 7 height 7
click at [442, 218] on input "A" at bounding box center [599, 227] width 7 height 7
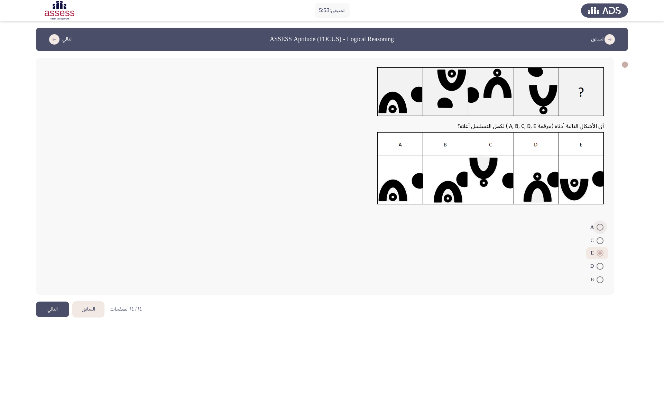
radio input "true"
click at [53, 218] on button "التالي" at bounding box center [52, 309] width 33 height 16
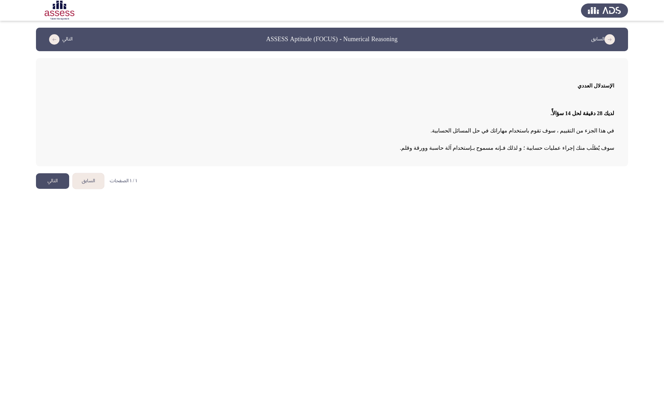
click at [47, 186] on button "التالي" at bounding box center [52, 181] width 33 height 16
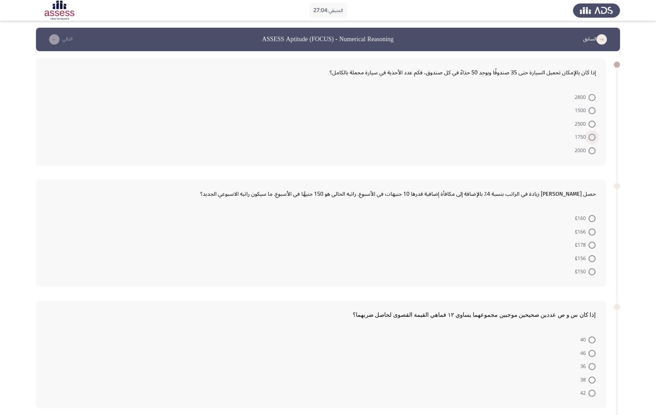
click at [442, 134] on span at bounding box center [591, 137] width 7 height 7
click at [442, 134] on input "1750" at bounding box center [591, 137] width 7 height 7
radio input "true"
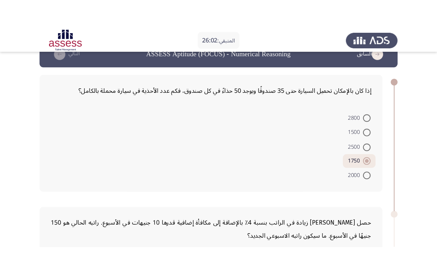
scroll to position [16, 0]
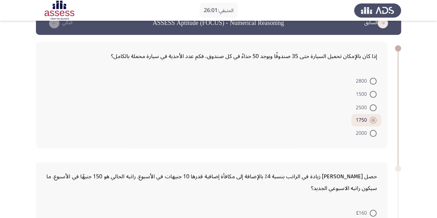
drag, startPoint x: 646, startPoint y: 0, endPoint x: 288, endPoint y: 120, distance: 377.4
click at [288, 120] on form "2800 1500 2500 1750 2000" at bounding box center [211, 107] width 331 height 66
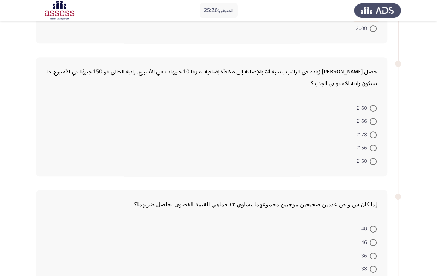
scroll to position [122, 0]
click at [370, 159] on span at bounding box center [373, 161] width 7 height 7
click at [370, 159] on input "£150" at bounding box center [373, 161] width 7 height 7
radio input "true"
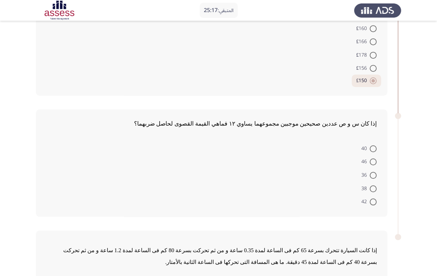
scroll to position [203, 0]
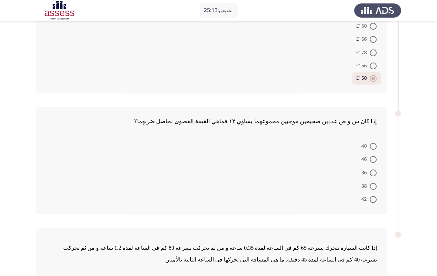
click at [373, 171] on span at bounding box center [373, 173] width 7 height 7
click at [373, 171] on input "36" at bounding box center [373, 173] width 7 height 7
radio input "true"
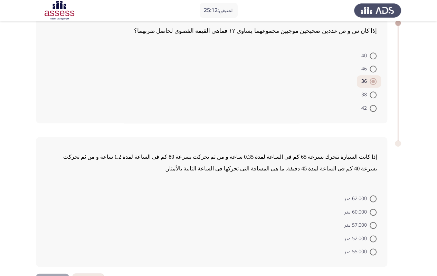
scroll to position [317, 0]
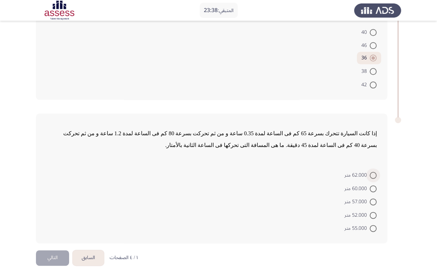
click at [374, 174] on span at bounding box center [373, 175] width 7 height 7
click at [374, 174] on input "62.000 متر" at bounding box center [373, 175] width 7 height 7
radio input "true"
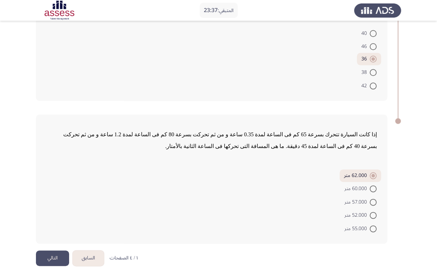
click at [56, 218] on button "التالي" at bounding box center [52, 259] width 33 height 16
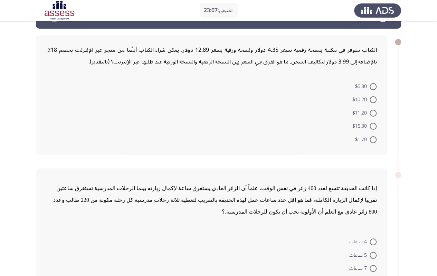
scroll to position [0, 0]
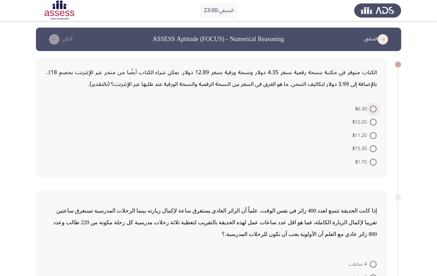
click at [373, 109] on span at bounding box center [373, 109] width 7 height 7
click at [373, 109] on input "$6.30" at bounding box center [373, 109] width 7 height 7
radio input "true"
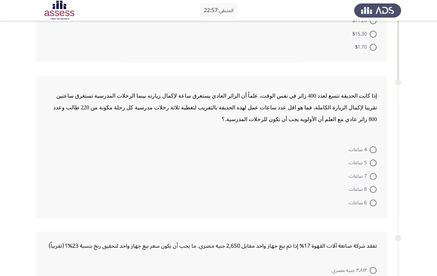
scroll to position [114, 0]
click at [360, 172] on span "7 ساعات" at bounding box center [359, 176] width 21 height 8
click at [370, 173] on input "7 ساعات" at bounding box center [373, 176] width 7 height 7
radio input "true"
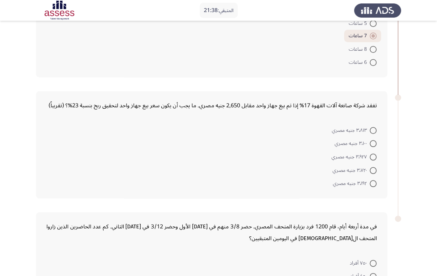
scroll to position [253, 0]
click at [376, 154] on span at bounding box center [373, 157] width 7 height 7
click at [376, 154] on input "٣٬٩٢٧ جنيه مصري" at bounding box center [373, 157] width 7 height 7
radio input "true"
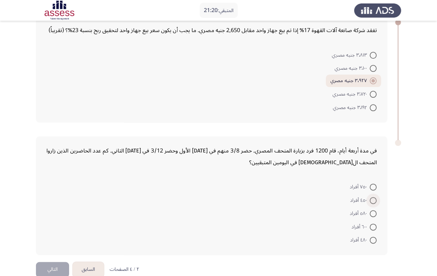
click at [358, 197] on span "٤٥٠ أفراد" at bounding box center [360, 201] width 20 height 8
click at [370, 197] on input "٤٥٠ أفراد" at bounding box center [373, 200] width 7 height 7
radio input "true"
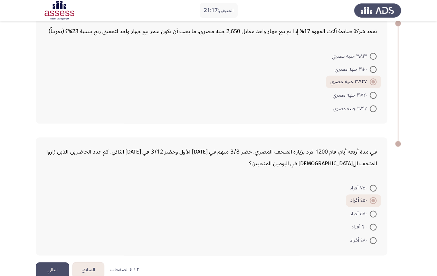
click at [55, 218] on button "التالي" at bounding box center [52, 271] width 33 height 16
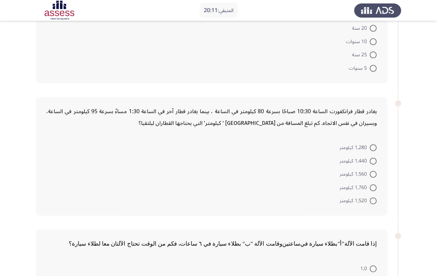
scroll to position [94, 0]
click at [372, 202] on span at bounding box center [373, 200] width 7 height 7
click at [372, 202] on input "1,520 كيلومتر" at bounding box center [373, 200] width 7 height 7
radio input "true"
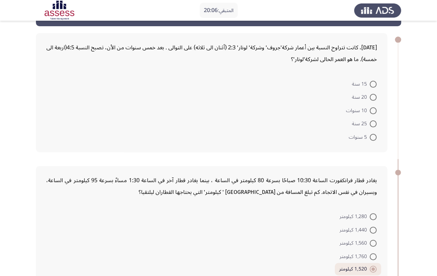
scroll to position [21, 0]
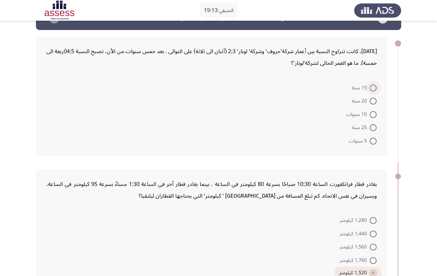
click at [372, 87] on span at bounding box center [373, 88] width 7 height 7
click at [372, 87] on input "15 سنة" at bounding box center [373, 88] width 7 height 7
radio input "true"
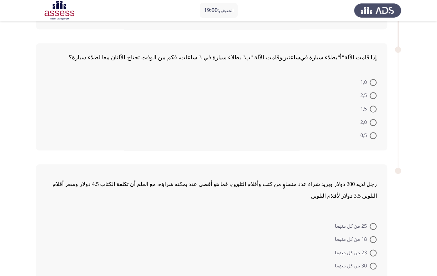
scroll to position [279, 0]
click at [373, 109] on span at bounding box center [373, 108] width 7 height 7
click at [373, 109] on input "1,5" at bounding box center [373, 108] width 7 height 7
radio input "true"
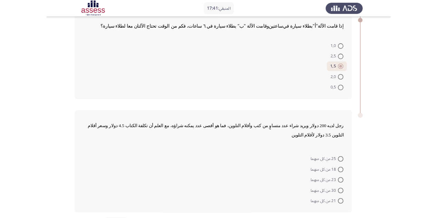
scroll to position [317, 0]
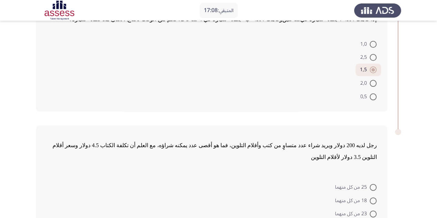
click at [257, 184] on form "25 من كل منهما 18 من كل منهما 23 من كل منهما 30 من كل منهما 21 من كل منهما" at bounding box center [211, 213] width 331 height 67
click at [370, 184] on span at bounding box center [373, 187] width 7 height 7
click at [370, 184] on input "25 من كل منهما" at bounding box center [373, 187] width 7 height 7
radio input "true"
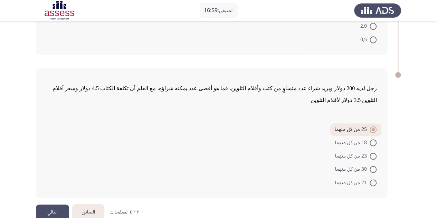
scroll to position [375, 0]
click at [50, 204] on button "التالي" at bounding box center [52, 212] width 33 height 16
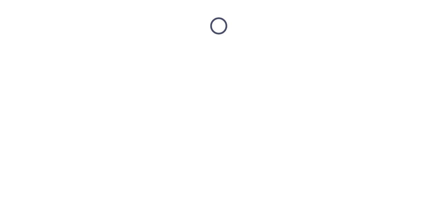
scroll to position [0, 0]
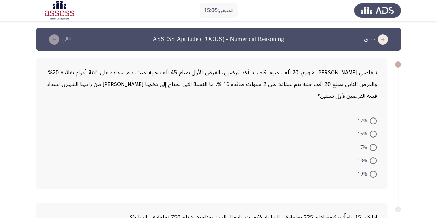
click at [269, 143] on form "12% 16% 17% 18% 19%" at bounding box center [211, 147] width 331 height 67
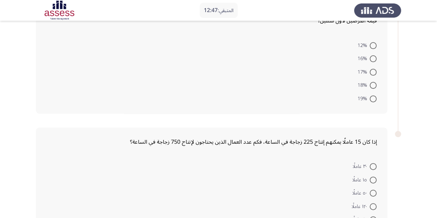
scroll to position [75, 0]
click at [366, 43] on span "12%" at bounding box center [363, 45] width 12 height 8
click at [370, 43] on input "12%" at bounding box center [373, 45] width 7 height 7
radio input "true"
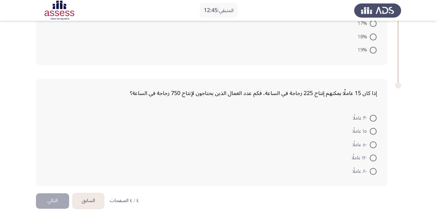
scroll to position [124, 0]
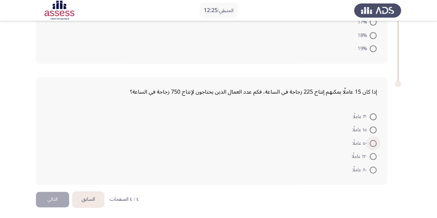
click at [367, 141] on span "٥٠ عاملًا" at bounding box center [361, 143] width 17 height 8
click at [370, 141] on input "٥٠ عاملًا" at bounding box center [373, 143] width 7 height 7
radio input "true"
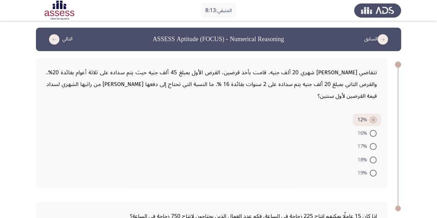
scroll to position [124, 0]
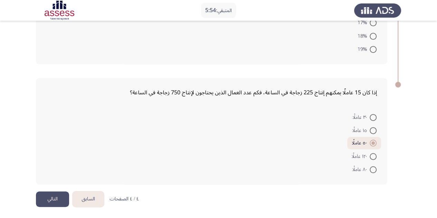
click at [52, 201] on button "التالي" at bounding box center [52, 199] width 33 height 16
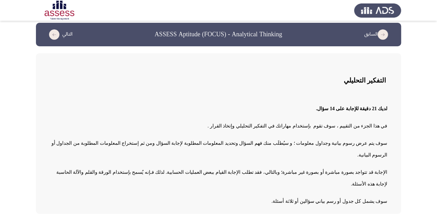
scroll to position [7, 0]
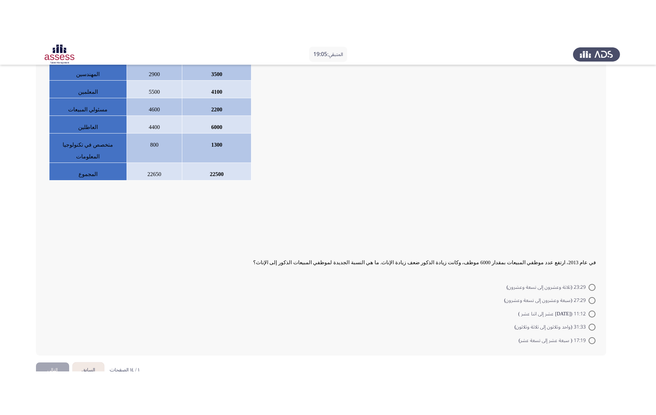
scroll to position [32, 0]
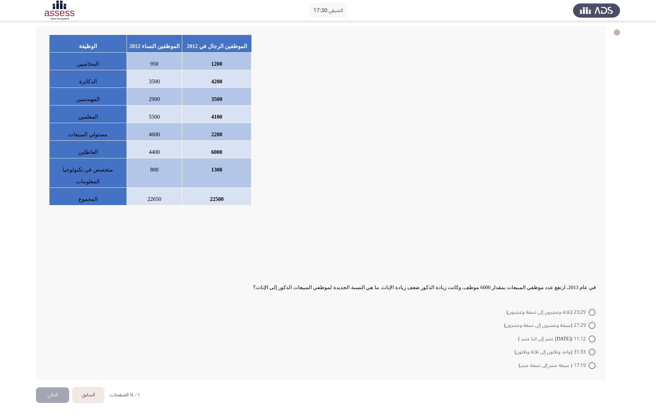
click at [402, 149] on div at bounding box center [320, 146] width 549 height 12
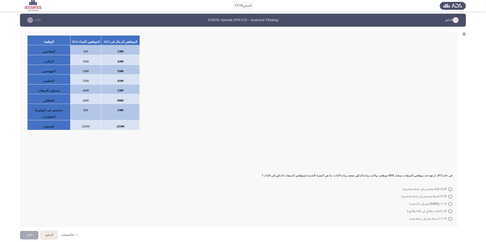
scroll to position [0, 0]
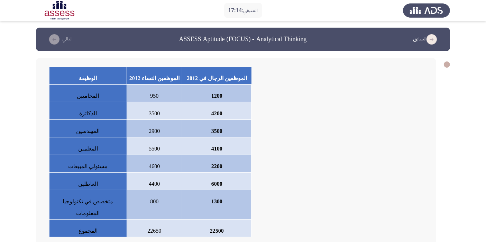
drag, startPoint x: 586, startPoint y: 7, endPoint x: 305, endPoint y: 133, distance: 308.6
click at [305, 133] on div at bounding box center [235, 131] width 379 height 12
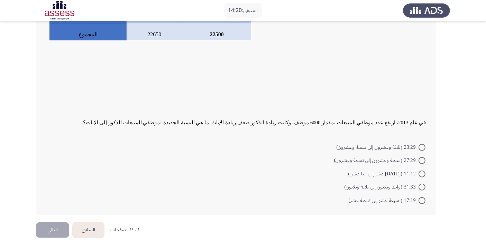
scroll to position [197, 0]
click at [419, 173] on span at bounding box center [421, 173] width 7 height 7
click at [419, 173] on input "11:12 ([DATE] عشر إلى اثنا عشر )" at bounding box center [421, 173] width 7 height 7
radio input "true"
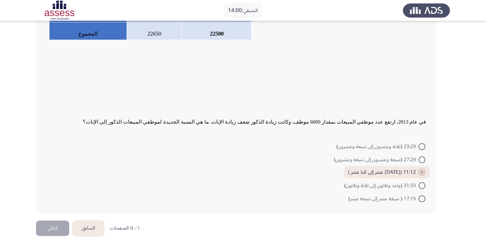
scroll to position [203, 0]
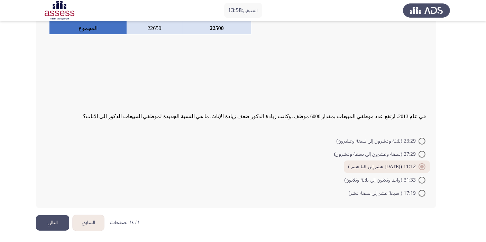
click at [52, 218] on button "التالي" at bounding box center [52, 223] width 33 height 16
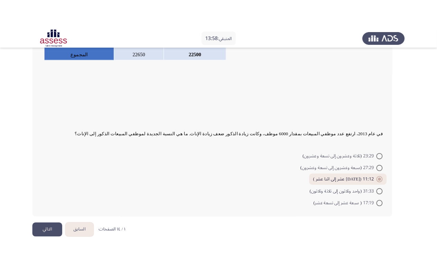
scroll to position [0, 0]
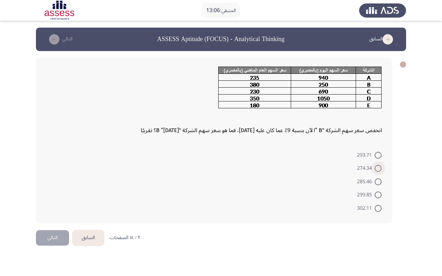
click at [377, 167] on span at bounding box center [378, 168] width 7 height 7
click at [377, 167] on input "274.34" at bounding box center [378, 168] width 7 height 7
radio input "true"
click at [48, 218] on button "التالي" at bounding box center [52, 237] width 33 height 16
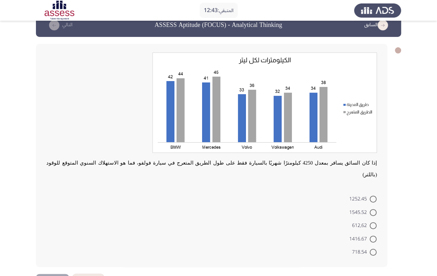
scroll to position [28, 0]
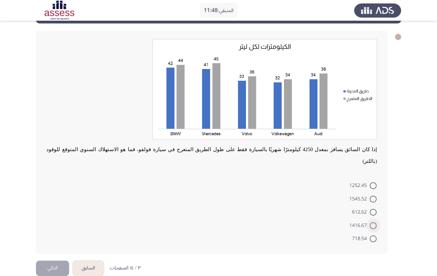
click at [368, 218] on span "1416.67" at bounding box center [359, 226] width 20 height 8
click at [370, 218] on input "1416.67" at bounding box center [373, 226] width 7 height 7
radio input "true"
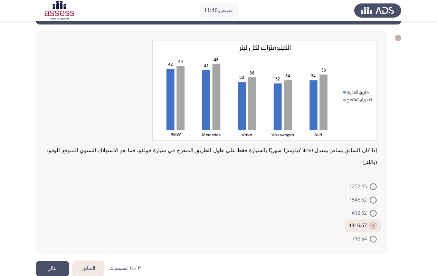
click at [60, 218] on button "التالي" at bounding box center [52, 269] width 33 height 16
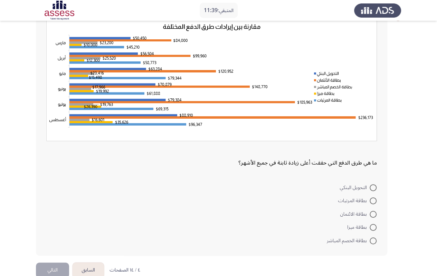
scroll to position [46, 0]
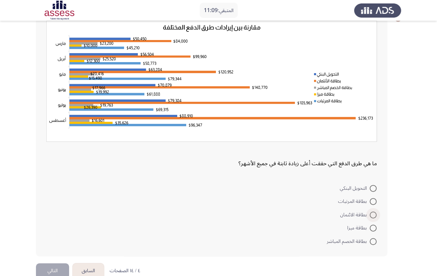
click at [356, 216] on span "بطاقة الائتمان" at bounding box center [354, 215] width 29 height 8
click at [370, 216] on input "بطاقة الائتمان" at bounding box center [373, 215] width 7 height 7
radio input "true"
click at [56, 218] on button "التالي" at bounding box center [52, 271] width 33 height 16
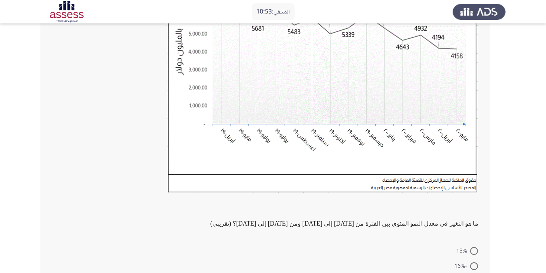
scroll to position [112, 0]
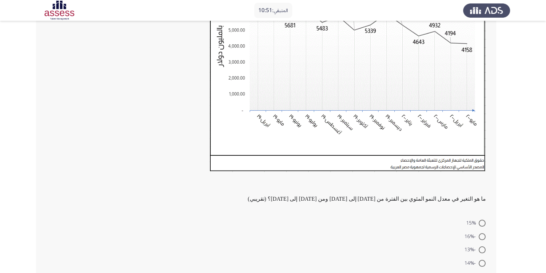
drag, startPoint x: 430, startPoint y: 1, endPoint x: 159, endPoint y: 219, distance: 348.1
click at [159, 218] on form "15% -16% -13% -14% 17%" at bounding box center [266, 249] width 440 height 67
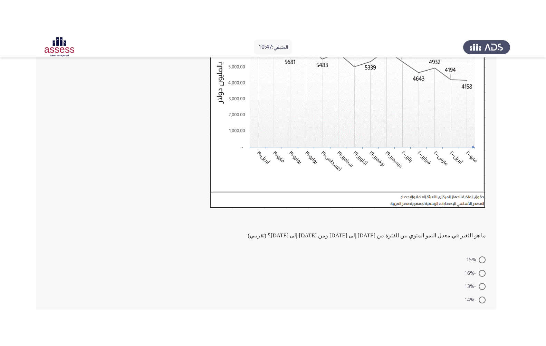
scroll to position [91, 0]
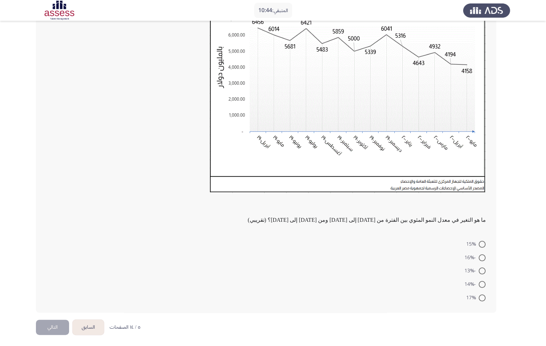
click at [278, 218] on form "15% -16% -13% -14% 17%" at bounding box center [266, 270] width 440 height 67
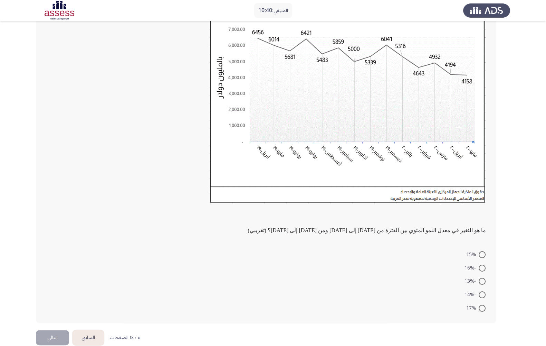
scroll to position [80, 0]
click at [442, 218] on span at bounding box center [482, 268] width 7 height 7
click at [442, 218] on input "-16%" at bounding box center [482, 268] width 7 height 7
radio input "true"
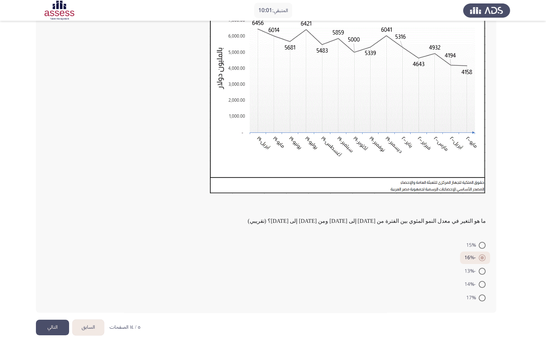
click at [54, 218] on button "التالي" at bounding box center [52, 327] width 33 height 16
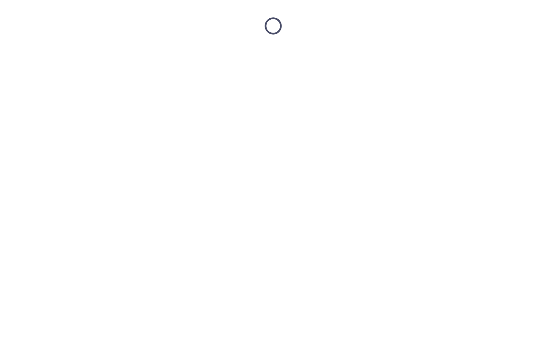
scroll to position [0, 0]
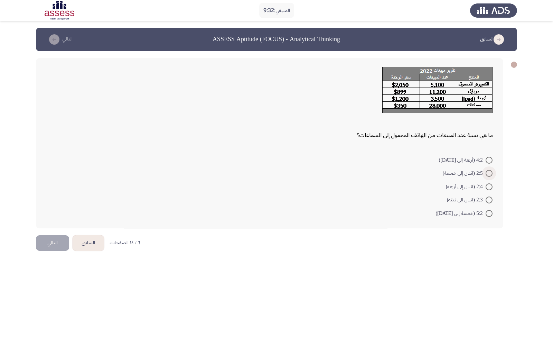
click at [442, 173] on span "2:5 (اثنان إلى خمسة)" at bounding box center [464, 173] width 43 height 8
click at [442, 173] on input "2:5 (اثنان إلى خمسة)" at bounding box center [489, 173] width 7 height 7
radio input "true"
click at [50, 218] on button "التالي" at bounding box center [52, 242] width 33 height 16
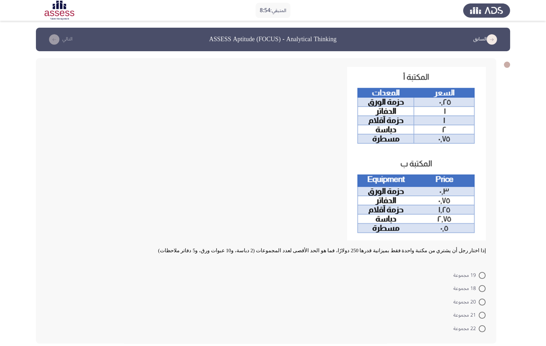
click at [442, 218] on span "21 مجموعة" at bounding box center [466, 315] width 25 height 8
click at [442, 218] on input "21 مجموعة" at bounding box center [482, 314] width 7 height 7
radio input "true"
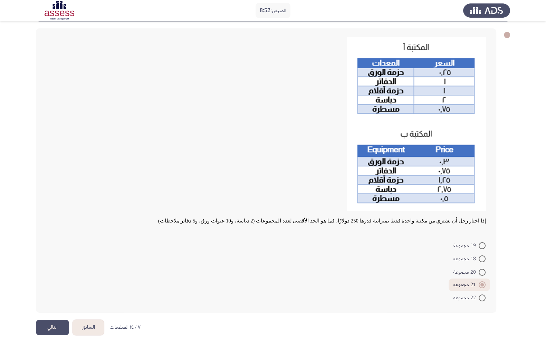
click at [44, 218] on button "التالي" at bounding box center [52, 327] width 33 height 16
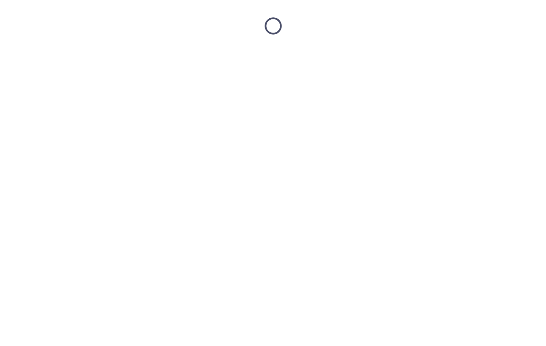
scroll to position [0, 0]
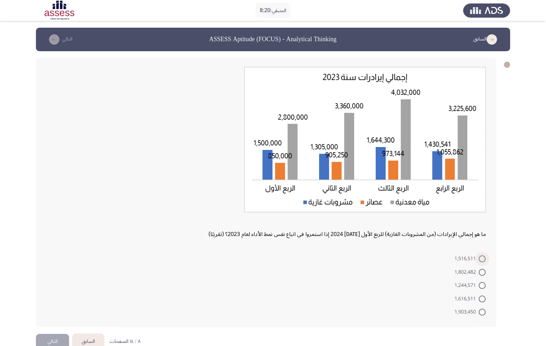
click at [442, 218] on span "1,516,511" at bounding box center [467, 258] width 24 height 8
click at [442, 218] on input "1,516,511" at bounding box center [482, 258] width 7 height 7
radio input "true"
click at [50, 218] on button "التالي" at bounding box center [52, 341] width 33 height 16
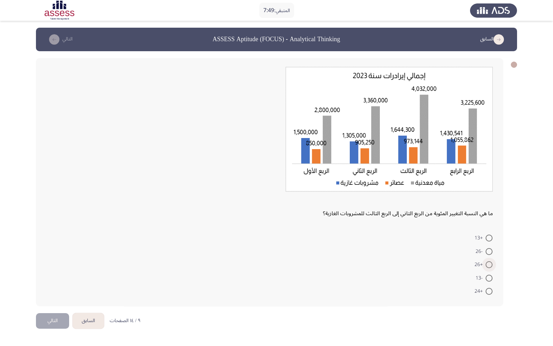
click at [442, 218] on span at bounding box center [489, 264] width 0 height 0
click at [442, 218] on input "+26" at bounding box center [489, 264] width 7 height 7
radio input "true"
click at [52, 218] on button "التالي" at bounding box center [52, 320] width 33 height 16
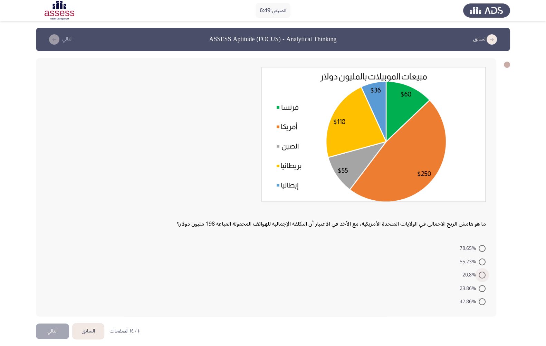
click at [442, 218] on span "20.8%" at bounding box center [471, 275] width 16 height 8
click at [442, 218] on input "20.8%" at bounding box center [482, 274] width 7 height 7
radio input "true"
click at [53, 218] on button "التالي" at bounding box center [52, 330] width 33 height 16
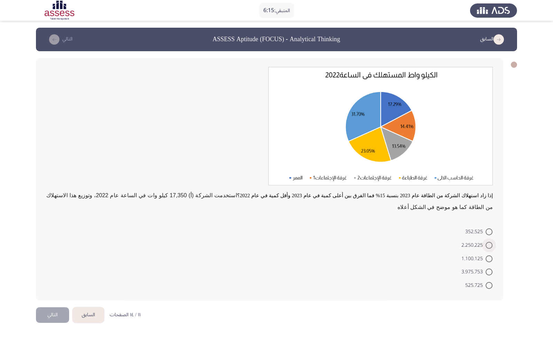
click at [442, 218] on span "2.250.225" at bounding box center [473, 245] width 24 height 8
click at [442, 218] on input "2.250.225" at bounding box center [489, 245] width 7 height 7
radio input "true"
click at [55, 218] on button "التالي" at bounding box center [52, 314] width 33 height 16
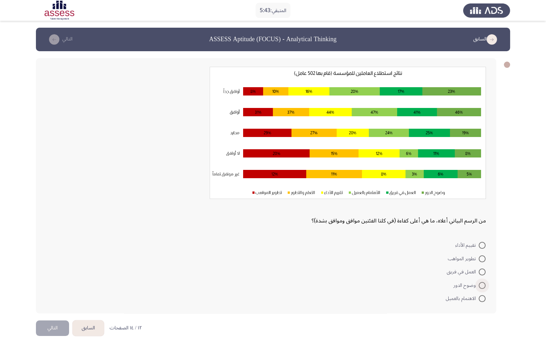
click at [442, 218] on span "وضوح الدور" at bounding box center [466, 285] width 25 height 8
click at [442, 218] on input "وضوح الدور" at bounding box center [482, 285] width 7 height 7
radio input "true"
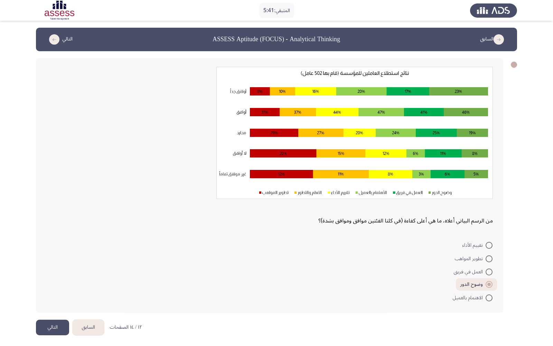
click at [55, 218] on button "التالي" at bounding box center [52, 327] width 33 height 16
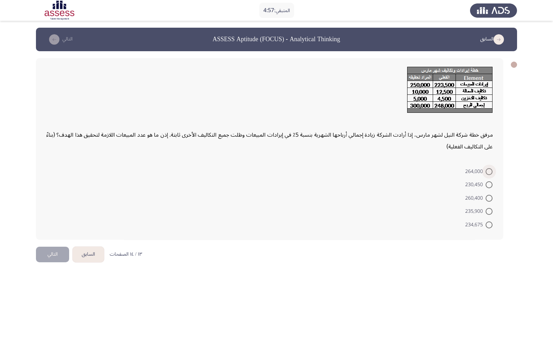
click at [442, 169] on span "264,000" at bounding box center [475, 171] width 20 height 8
click at [442, 169] on input "264,000" at bounding box center [489, 171] width 7 height 7
radio input "true"
click at [55, 218] on button "التالي" at bounding box center [52, 253] width 33 height 16
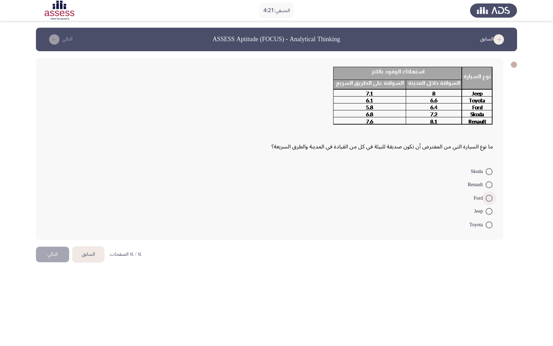
click at [442, 197] on span "Ford" at bounding box center [480, 198] width 12 height 8
click at [442, 197] on input "Ford" at bounding box center [489, 198] width 7 height 7
radio input "true"
click at [50, 218] on button "التالي" at bounding box center [52, 253] width 33 height 16
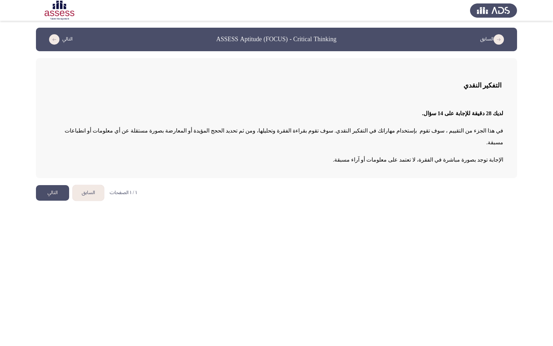
click at [57, 185] on button "التالي" at bounding box center [52, 193] width 33 height 16
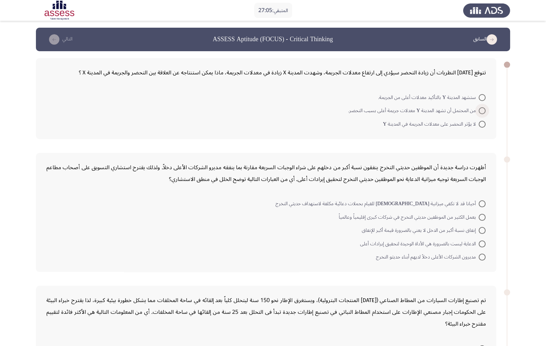
click at [442, 110] on span at bounding box center [482, 110] width 7 height 7
click at [442, 110] on input "من المحتمل أن تشهد المدينة Y معدلات جريمة أعلى بسبب التحضر." at bounding box center [482, 110] width 7 height 7
radio input "true"
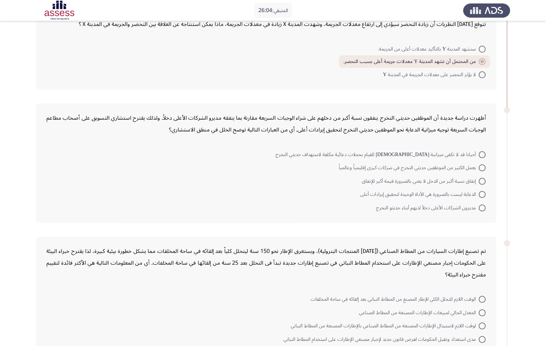
scroll to position [52, 0]
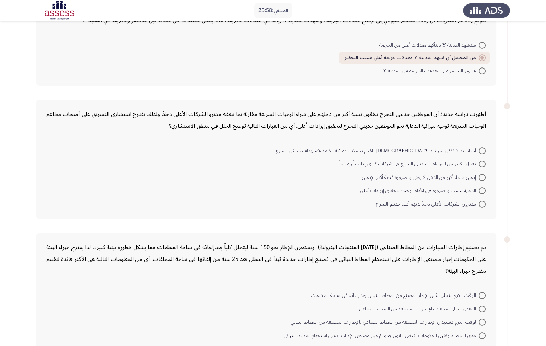
click at [397, 160] on span "يعمل الكثير من الموظفين حديثي التخرج في شركات كبرى إقليمياً وعالمياً" at bounding box center [409, 164] width 140 height 8
click at [442, 160] on input "يعمل الكثير من الموظفين حديثي التخرج في شركات كبرى إقليمياً وعالمياً" at bounding box center [482, 163] width 7 height 7
radio input "true"
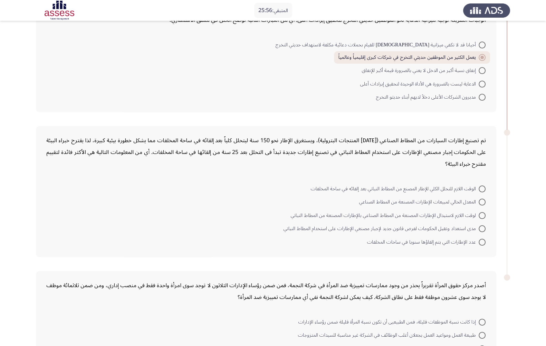
scroll to position [159, 0]
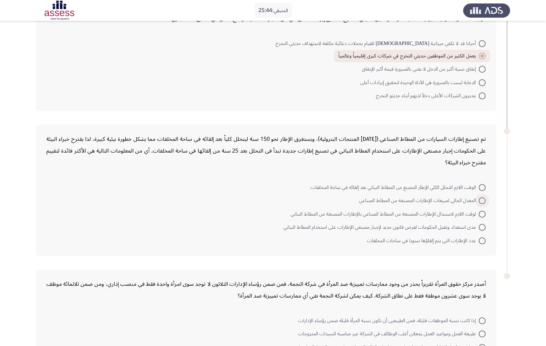
click at [442, 198] on span "المعدل الحالي لمبيعات الإطارات المصنعة من المطاط الصناعي" at bounding box center [419, 200] width 120 height 8
click at [442, 198] on input "المعدل الحالي لمبيعات الإطارات المصنعة من المطاط الصناعي" at bounding box center [482, 200] width 7 height 7
radio input "true"
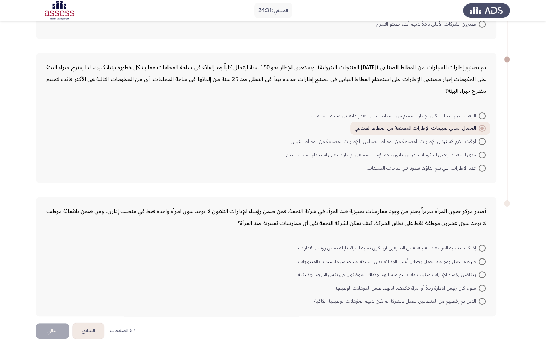
click at [442, 218] on mat-radio-button "يتقاضى رؤساء الإدارات مرتبات ذات قيم متشابهة، وكذلك الموظفون في نفس الدرجة الوظ…" at bounding box center [392, 274] width 197 height 13
click at [442, 218] on span "يتقاضى رؤساء الإدارات مرتبات ذات قيم متشابهة، وكذلك الموظفون في نفس الدرجة الوظ…" at bounding box center [388, 274] width 181 height 8
click at [442, 218] on input "يتقاضى رؤساء الإدارات مرتبات ذات قيم متشابهة، وكذلك الموظفون في نفس الدرجة الوظ…" at bounding box center [482, 274] width 7 height 7
radio input "true"
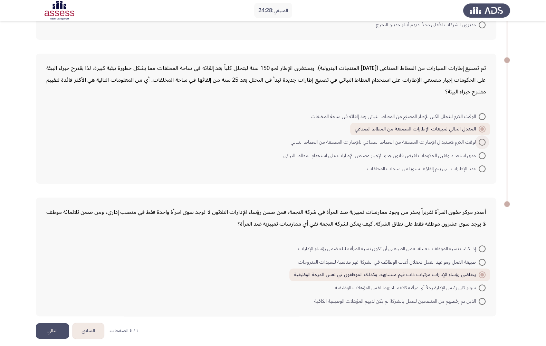
click at [429, 140] on span "لوقت اللازم لاستبدال الإطارات المصنعة من المطاط الصناعي بالإطارات المصنعة من ال…" at bounding box center [385, 142] width 188 height 8
click at [442, 140] on input "لوقت اللازم لاستبدال الإطارات المصنعة من المطاط الصناعي بالإطارات المصنعة من ال…" at bounding box center [482, 142] width 7 height 7
radio input "true"
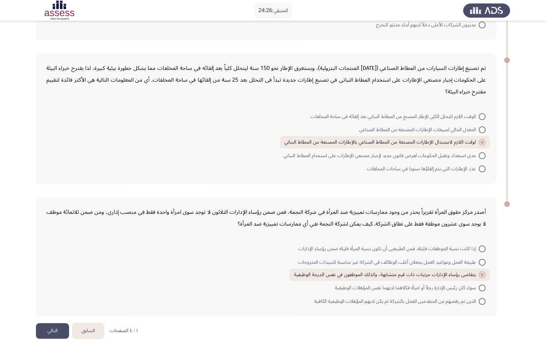
click at [52, 218] on button "التالي" at bounding box center [52, 331] width 33 height 16
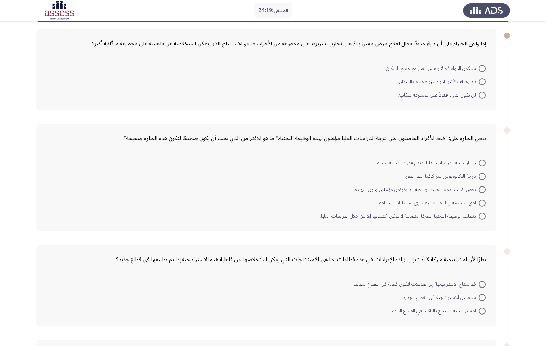
scroll to position [28, 0]
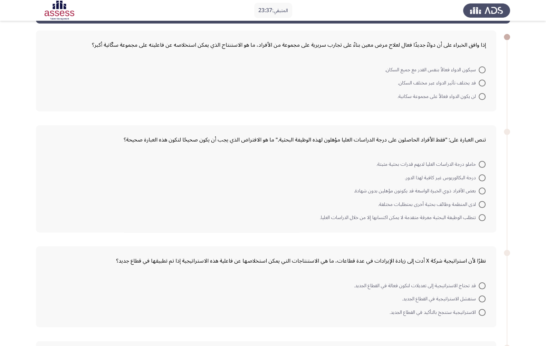
click at [438, 79] on span "قد يختلف تأثير الدواء عبر مختلف السكان." at bounding box center [438, 83] width 81 height 8
click at [442, 79] on input "قد يختلف تأثير الدواء عبر مختلف السكان." at bounding box center [482, 82] width 7 height 7
radio input "true"
click at [442, 189] on span "بعض الأفراد ذوي الخبرة الواسعة قد يكونون مؤهلين بدون شهادة." at bounding box center [416, 190] width 125 height 8
click at [442, 189] on input "بعض الأفراد ذوي الخبرة الواسعة قد يكونون مؤهلين بدون شهادة." at bounding box center [482, 190] width 7 height 7
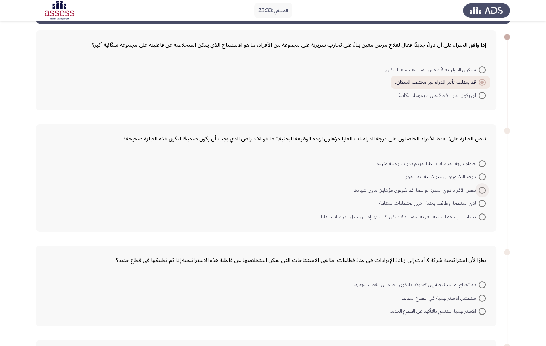
radio input "true"
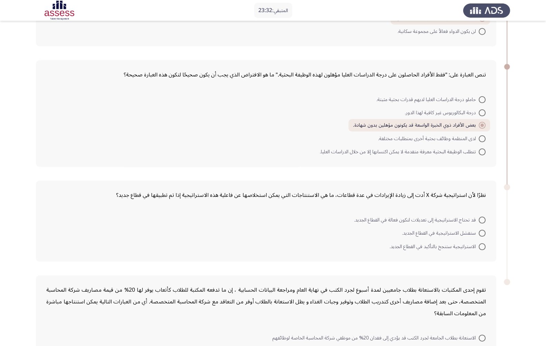
scroll to position [92, 0]
click at [442, 215] on span "قد تحتاج الاستراتيجية إلى تعديلات لتكون فعالة في القطاع الجديد." at bounding box center [416, 219] width 125 height 8
click at [442, 216] on input "قد تحتاج الاستراتيجية إلى تعديلات لتكون فعالة في القطاع الجديد." at bounding box center [482, 219] width 7 height 7
radio input "true"
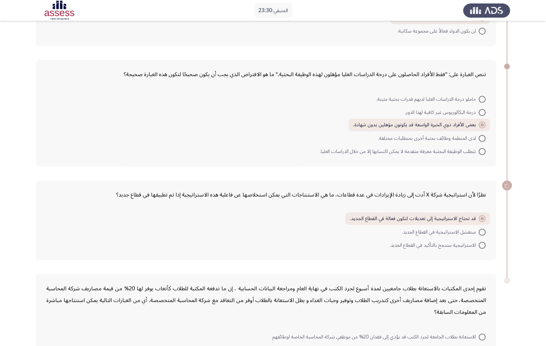
scroll to position [181, 0]
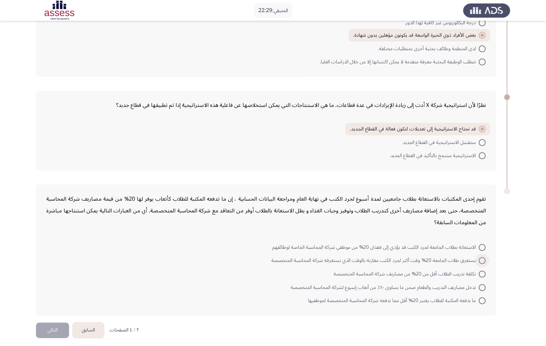
click at [337, 218] on span "يستغرق طلاب الجامعة 20% وقت أكثر لجرد الكتب مقارنة بالوقت الذي تستغرقه شركة الم…" at bounding box center [375, 260] width 207 height 8
click at [442, 218] on input "يستغرق طلاب الجامعة 20% وقت أكثر لجرد الكتب مقارنة بالوقت الذي تستغرقه شركة الم…" at bounding box center [482, 260] width 7 height 7
radio input "true"
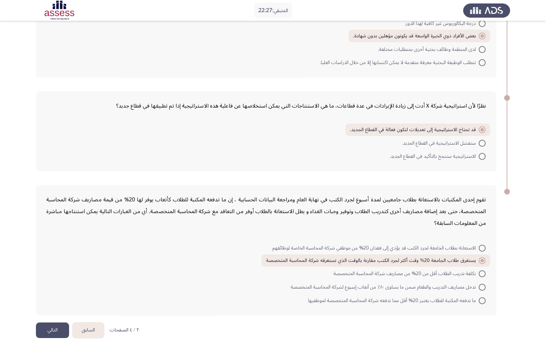
click at [51, 218] on button "التالي" at bounding box center [52, 330] width 33 height 16
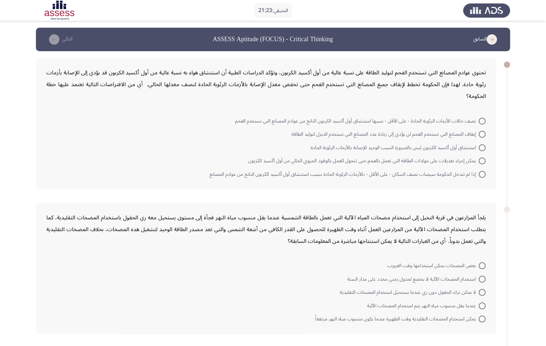
click at [328, 117] on span "نصف حالات الأزمات الرئوية الحادة - على الأقل - سببها استنشاق أول أكسيد الكربون …" at bounding box center [357, 121] width 244 height 8
click at [442, 118] on input "نصف حالات الأزمات الرئوية الحادة - على الأقل - سببها استنشاق أول أكسيد الكربون …" at bounding box center [482, 121] width 7 height 7
radio input "true"
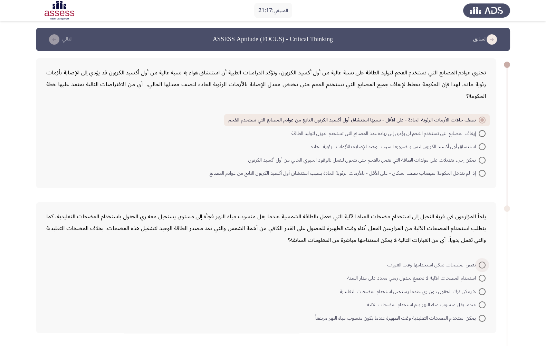
click at [442, 218] on span "بعض المضخات يمكن استخدامها وقت الغروب" at bounding box center [433, 265] width 91 height 8
click at [442, 218] on input "بعض المضخات يمكن استخدامها وقت الغروب" at bounding box center [482, 264] width 7 height 7
radio input "true"
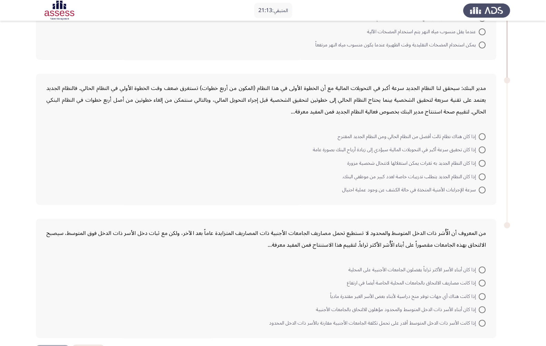
scroll to position [272, 0]
click at [442, 156] on mat-radio-button "إذا كان النظام الجديد به ثغرات يمكن استغلالها لانتحال شخصية مزورة" at bounding box center [416, 162] width 147 height 13
click at [442, 159] on span "إذا كان النظام الجديد به ثغرات يمكن استغلالها لانتحال شخصية مزورة" at bounding box center [413, 163] width 131 height 8
click at [442, 160] on input "إذا كان النظام الجديد به ثغرات يمكن استغلالها لانتحال شخصية مزورة" at bounding box center [482, 163] width 7 height 7
radio input "true"
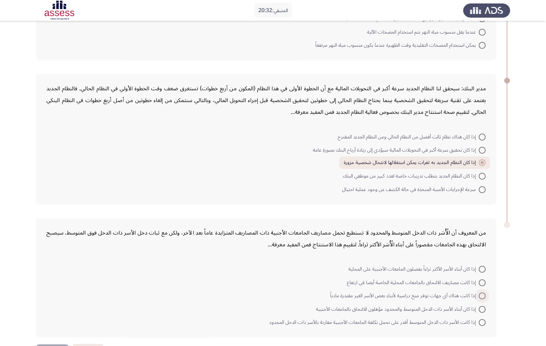
click at [367, 218] on span "إذا كانت هناك أي جهات توفر منح دراسية لأبناء بعض الأسر الغير مقتدرة مادياً" at bounding box center [404, 295] width 149 height 8
click at [442, 218] on input "إذا كانت هناك أي جهات توفر منح دراسية لأبناء بعض الأسر الغير مقتدرة مادياً" at bounding box center [482, 295] width 7 height 7
radio input "true"
click at [369, 172] on span "إذا كان النظام الجديد يتطلب تدريبات خاصة لعدد كبير من موظفي البنك." at bounding box center [410, 176] width 137 height 8
click at [442, 172] on input "إذا كان النظام الجديد يتطلب تدريبات خاصة لعدد كبير من موظفي البنك." at bounding box center [482, 175] width 7 height 7
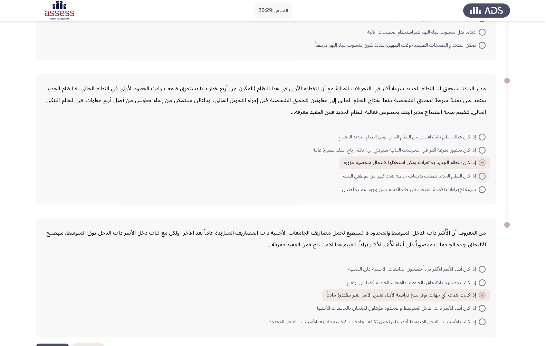
radio input "true"
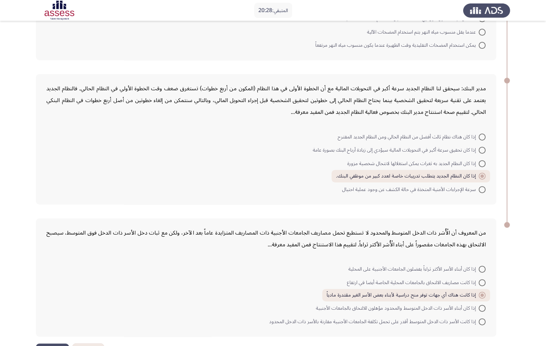
click at [369, 159] on span "إذا كان النظام الجديد به ثغرات يمكن استغلالها لانتحال شخصية مزورة" at bounding box center [413, 163] width 131 height 8
click at [442, 160] on input "إذا كان النظام الجديد به ثغرات يمكن استغلالها لانتحال شخصية مزورة" at bounding box center [482, 163] width 7 height 7
radio input "true"
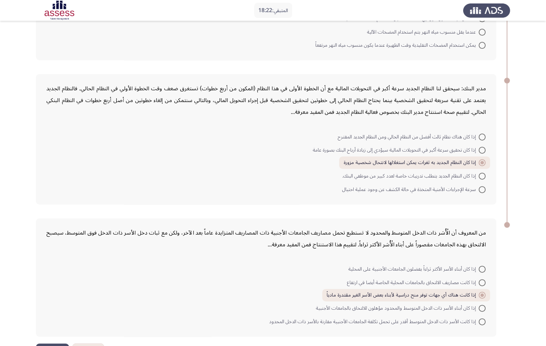
click at [54, 218] on button "التالي" at bounding box center [52, 351] width 33 height 16
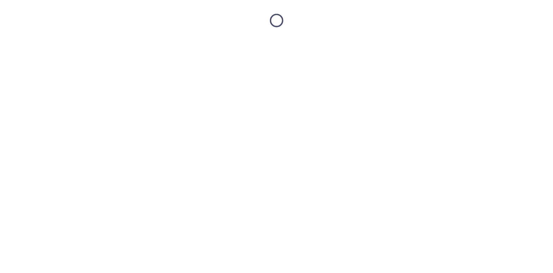
scroll to position [0, 0]
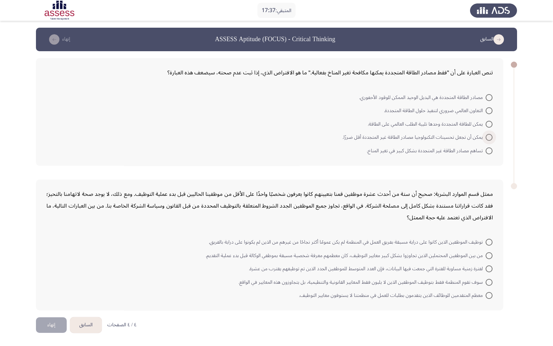
click at [442, 137] on span at bounding box center [489, 137] width 0 height 0
click at [442, 136] on input "يمكن أن تجعل تحسينات التكنولوجيا مصادر الطاقة غير المتجددة أقل ضررًا." at bounding box center [489, 137] width 7 height 7
radio input "true"
click at [442, 218] on span "من بين الموظفين المحتملين الذين تجاوزوا بشكل كبير معايير التوظيف، كان معظمهم مع…" at bounding box center [346, 254] width 280 height 8
click at [442, 218] on input "من بين الموظفين المحتملين الذين تجاوزوا بشكل كبير معايير التوظيف، كان معظمهم مع…" at bounding box center [489, 254] width 7 height 7
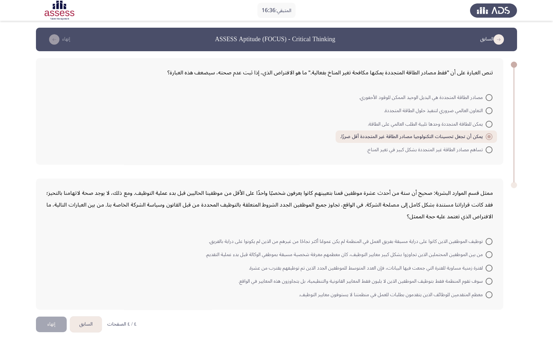
radio input "true"
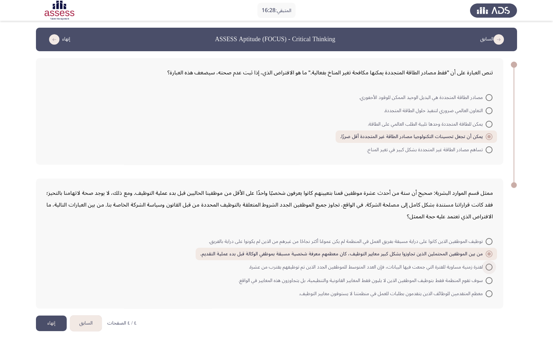
click at [297, 218] on span "لفترة زمنية مساوية للفترة التي جمعت فيها البيانات، فإن العدد المتوسط للموظفين ا…" at bounding box center [367, 267] width 237 height 8
click at [442, 218] on input "لفترة زمنية مساوية للفترة التي جمعت فيها البيانات، فإن العدد المتوسط للموظفين ا…" at bounding box center [489, 266] width 7 height 7
radio input "true"
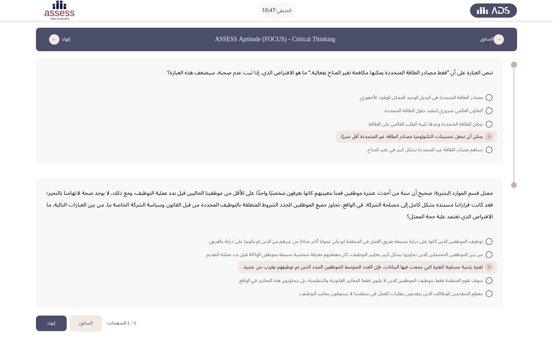
click at [442, 157] on app-assessment-container "المتبقي: 10:47 السابق ASSESS Aptitude (FOCUS) - Critical Thinking إنهاء تنص الع…" at bounding box center [276, 172] width 553 height 288
click at [48, 218] on button "إنهاء" at bounding box center [51, 323] width 31 height 16
